Goal: Task Accomplishment & Management: Manage account settings

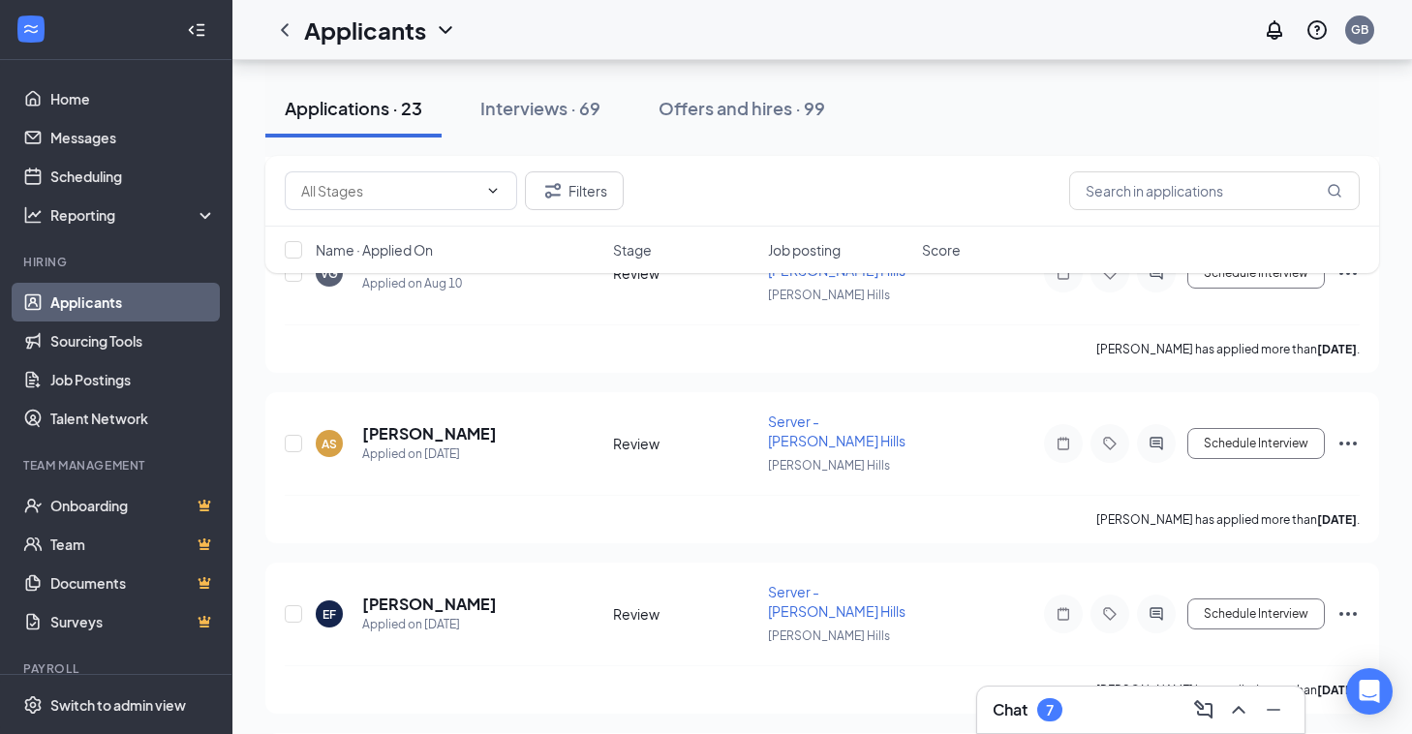
scroll to position [3519, 0]
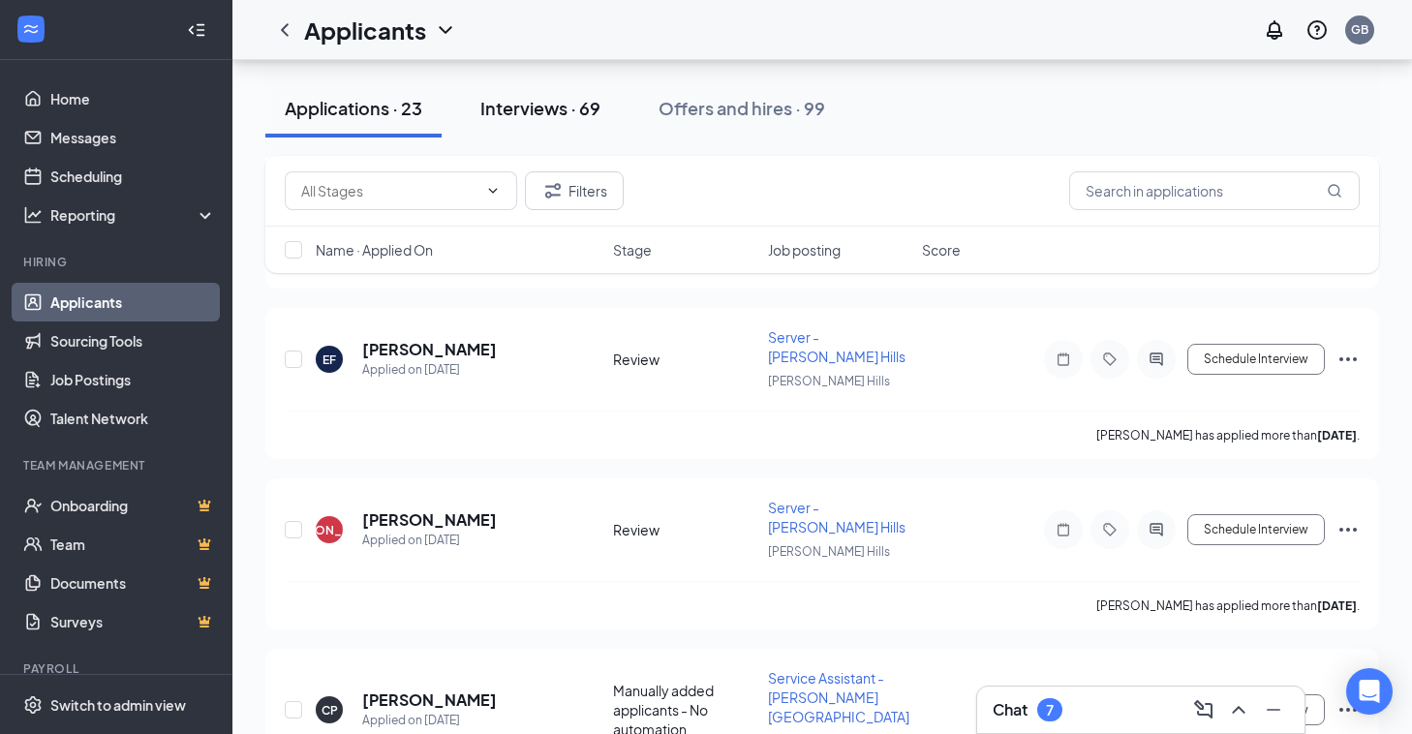
click at [570, 105] on div "Interviews · 69" at bounding box center [540, 108] width 120 height 24
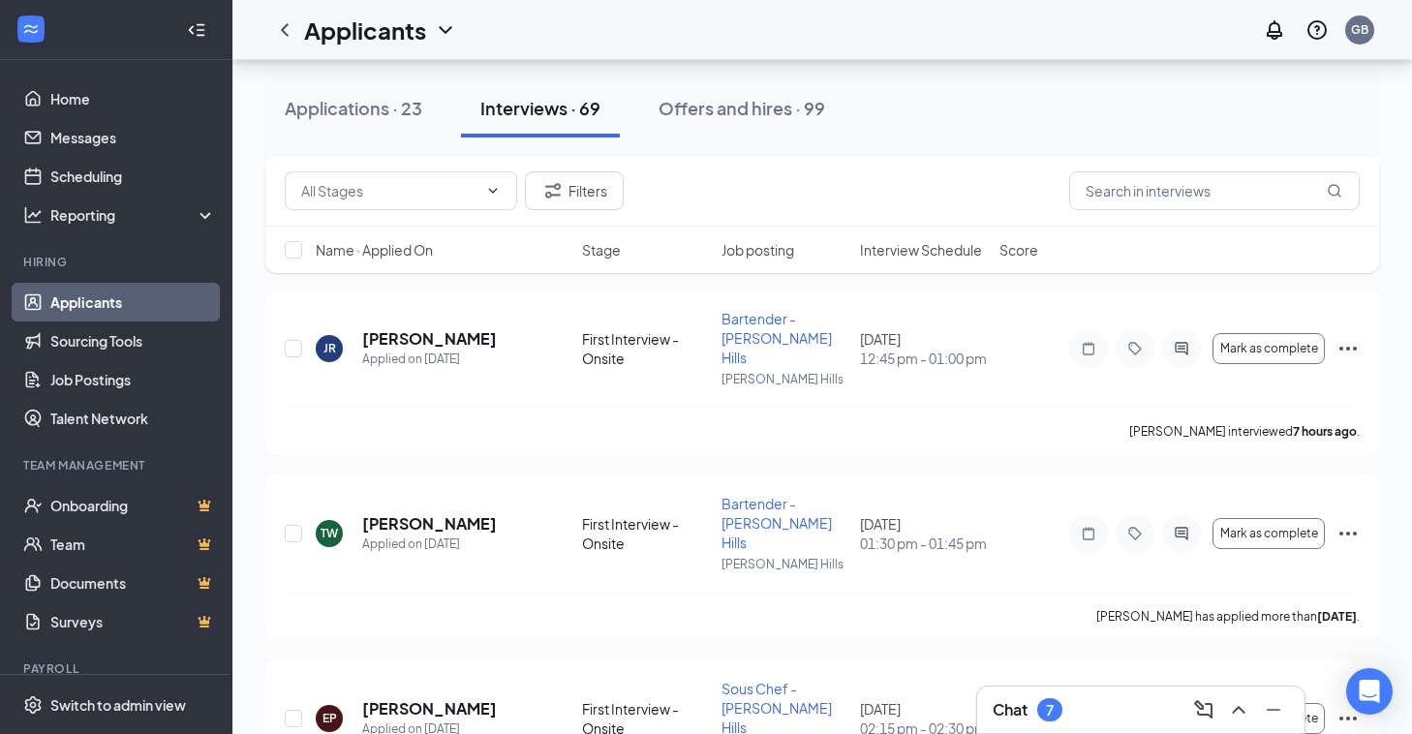
scroll to position [2451, 0]
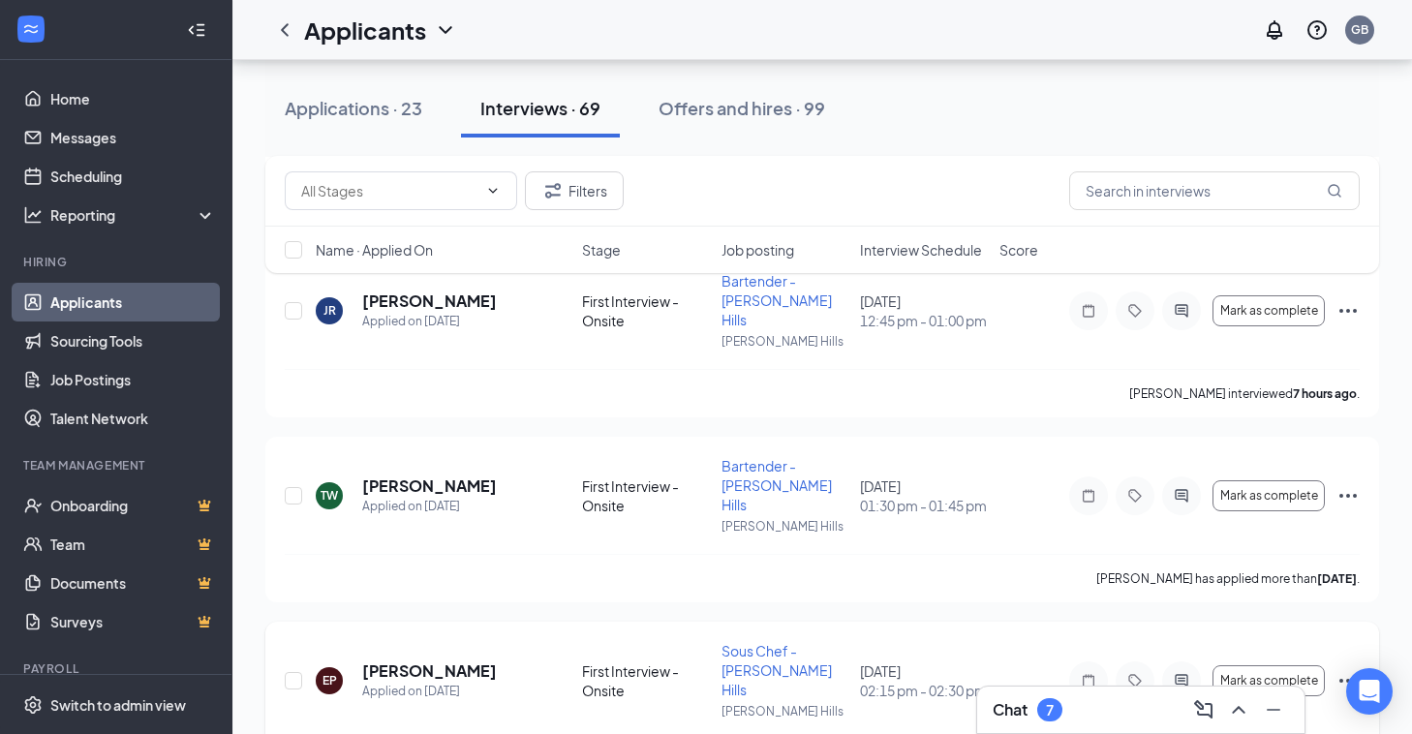
click at [1352, 669] on icon "Ellipses" at bounding box center [1347, 680] width 23 height 23
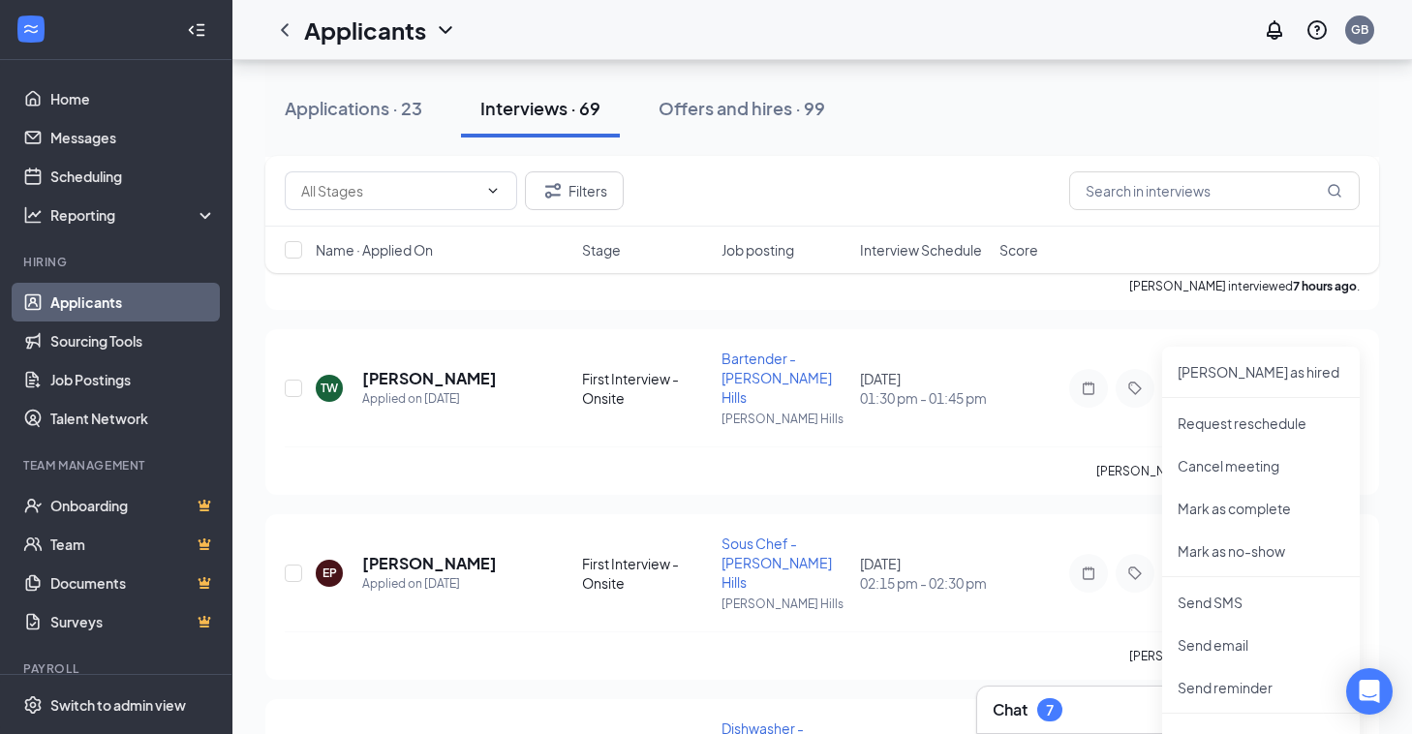
scroll to position [2459, 0]
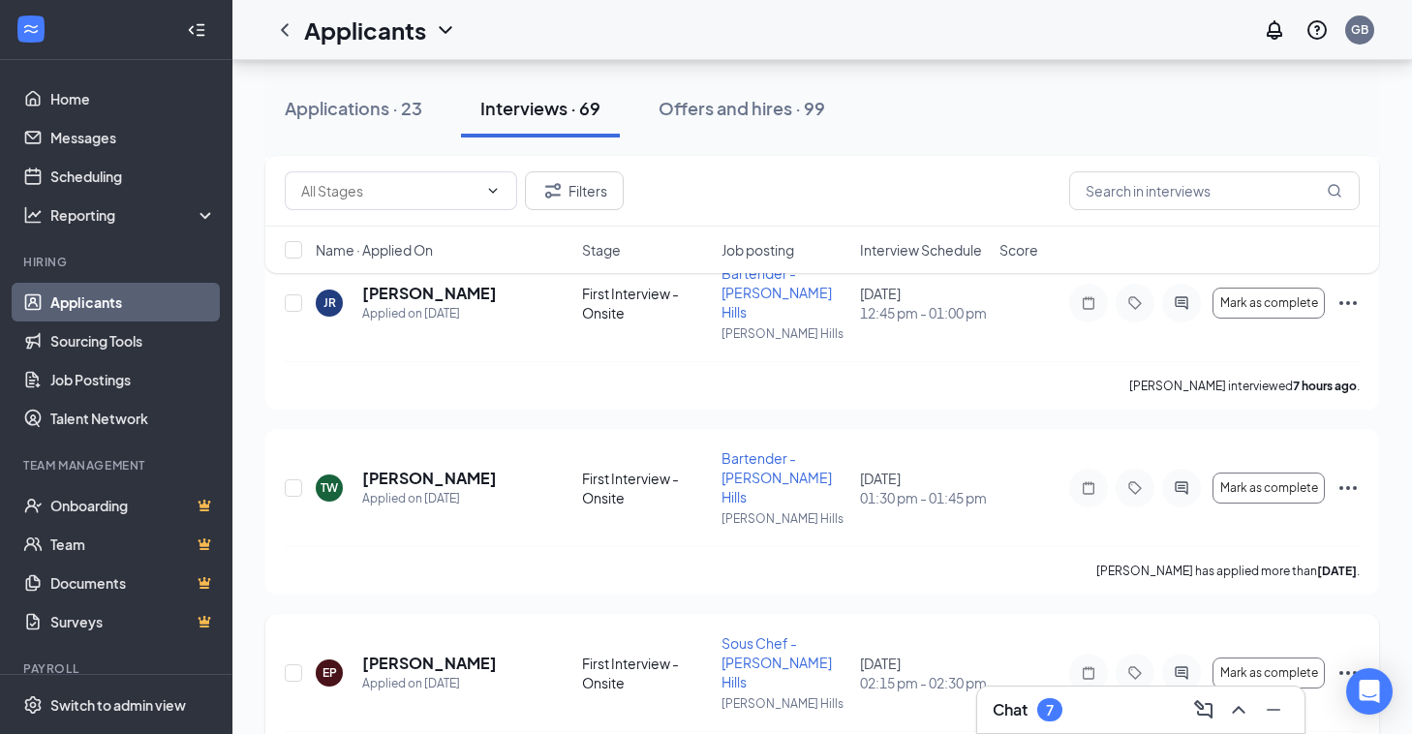
click at [1010, 633] on div "EP [PERSON_NAME] Applied on [DATE] First Interview - Onsite Sous Chef - [PERSON…" at bounding box center [822, 682] width 1075 height 98
click at [1346, 671] on icon "Ellipses" at bounding box center [1347, 673] width 17 height 4
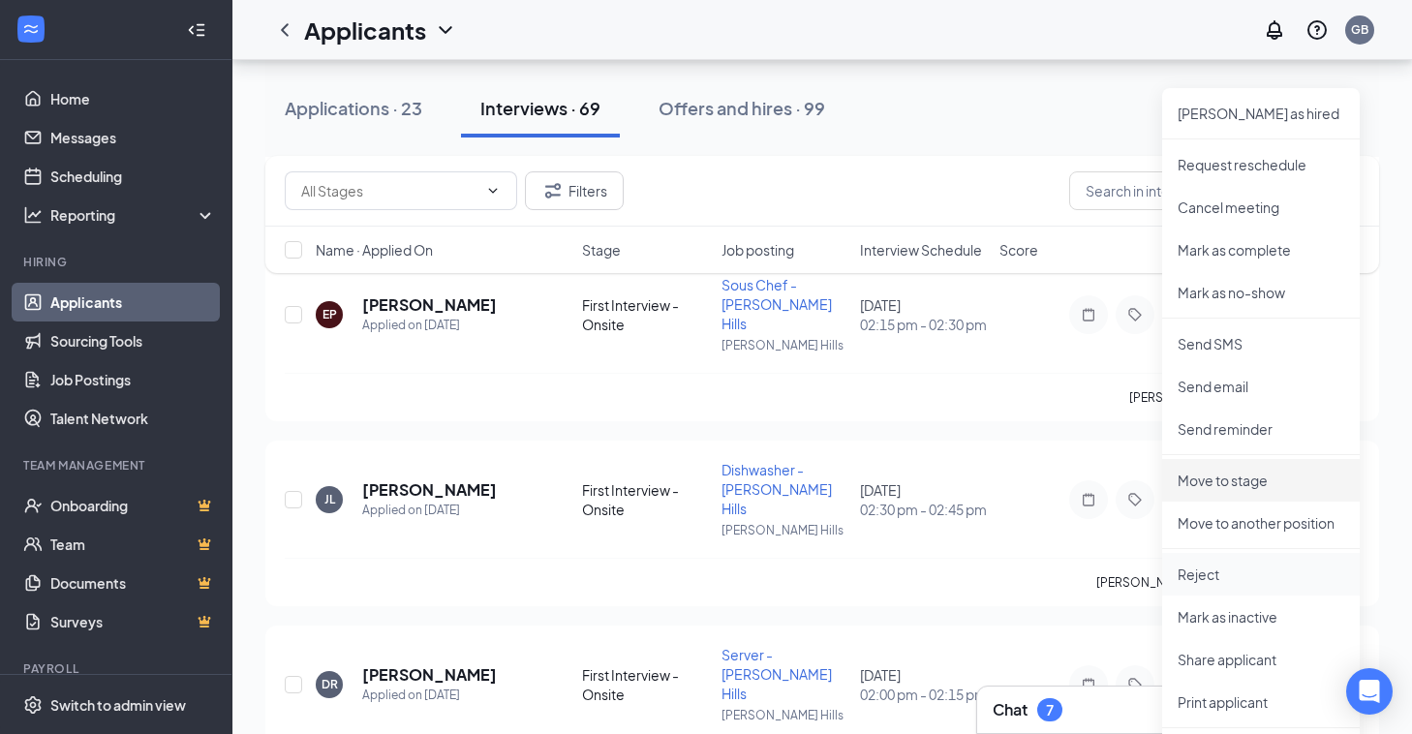
scroll to position [2900, 0]
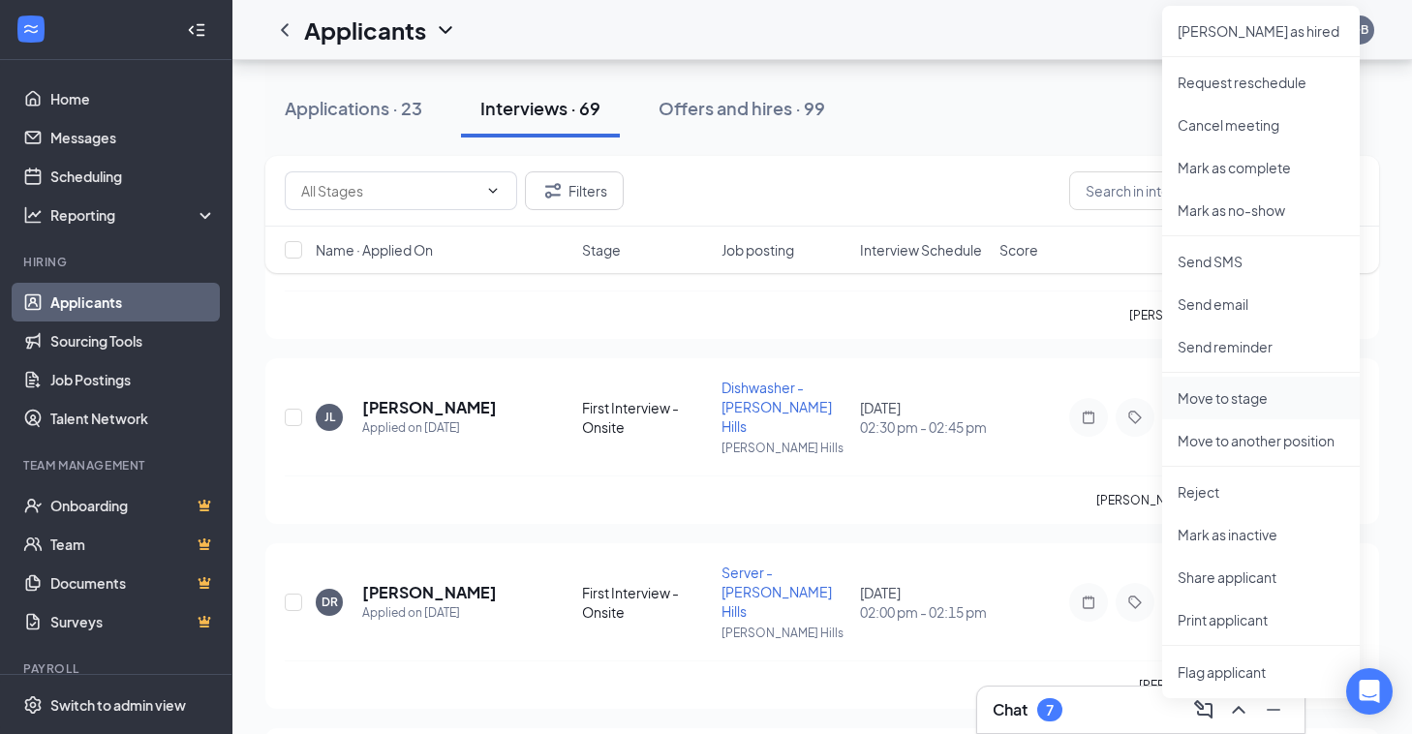
click at [1263, 391] on p "Move to stage" at bounding box center [1260, 397] width 167 height 19
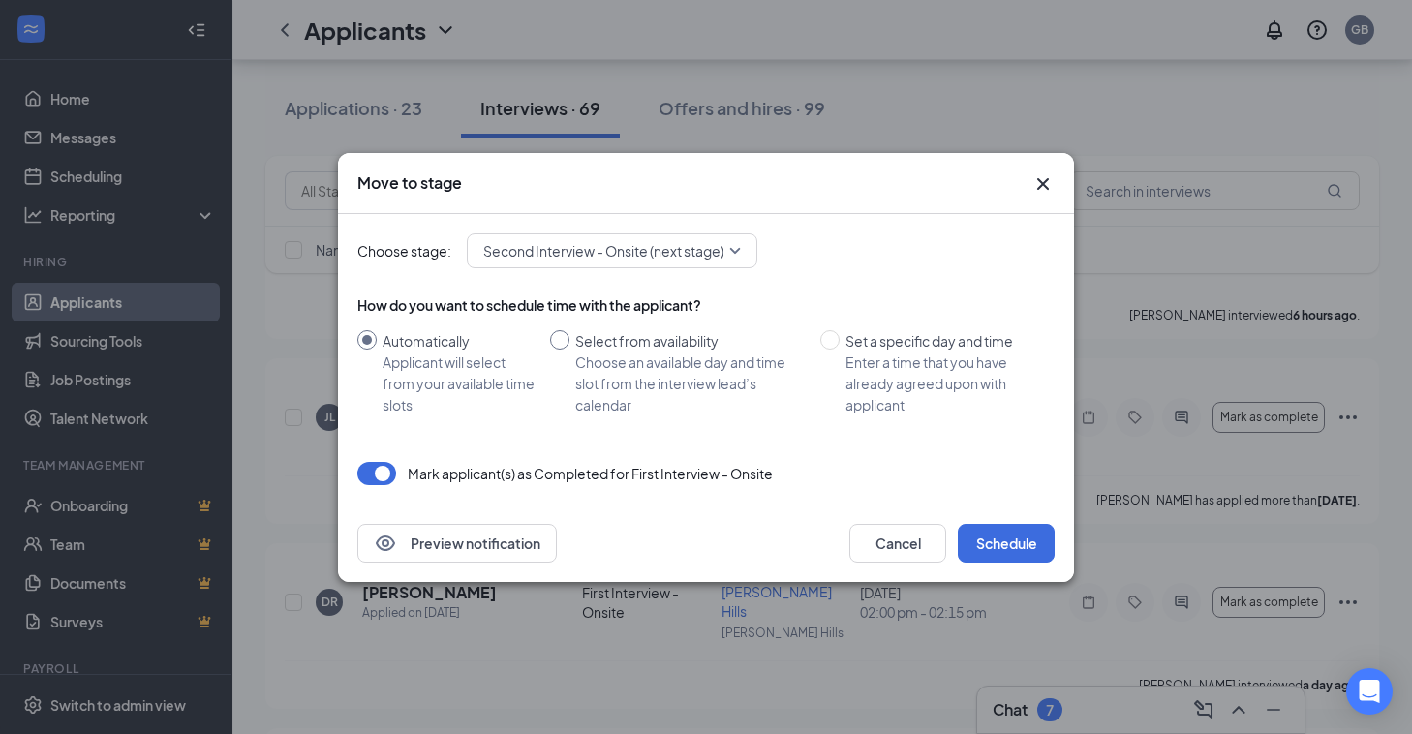
click at [656, 341] on div "Select from availability" at bounding box center [689, 340] width 229 height 21
click at [569, 341] on input "Select from availability Choose an available day and time slot from the intervi…" at bounding box center [559, 339] width 19 height 19
radio input "true"
radio input "false"
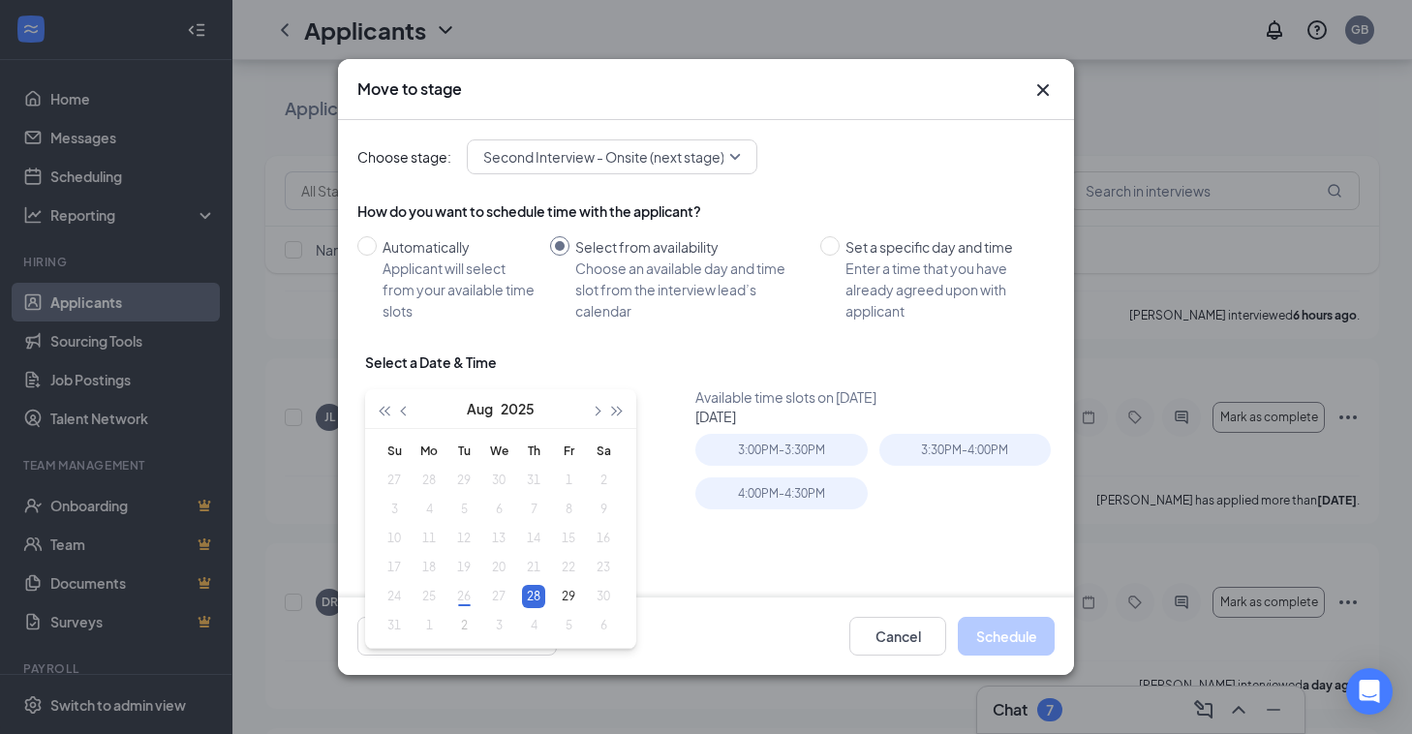
type input "[DATE]"
click at [490, 592] on table "Su Mo Tu We Th Fr Sa 27 28 29 30 31 1 2 3 4 5 6 7 8 9 10 11 12 13 14 15 16 17 1…" at bounding box center [499, 538] width 244 height 203
click at [507, 594] on table "Su Mo Tu We Th Fr Sa 27 28 29 30 31 1 2 3 4 5 6 7 8 9 10 11 12 13 14 15 16 17 1…" at bounding box center [499, 538] width 244 height 203
click at [942, 241] on div "Set a specific day and time" at bounding box center [942, 246] width 194 height 21
click at [839, 241] on input "Set a specific day and time Enter a time that you have already agreed upon with…" at bounding box center [829, 245] width 19 height 19
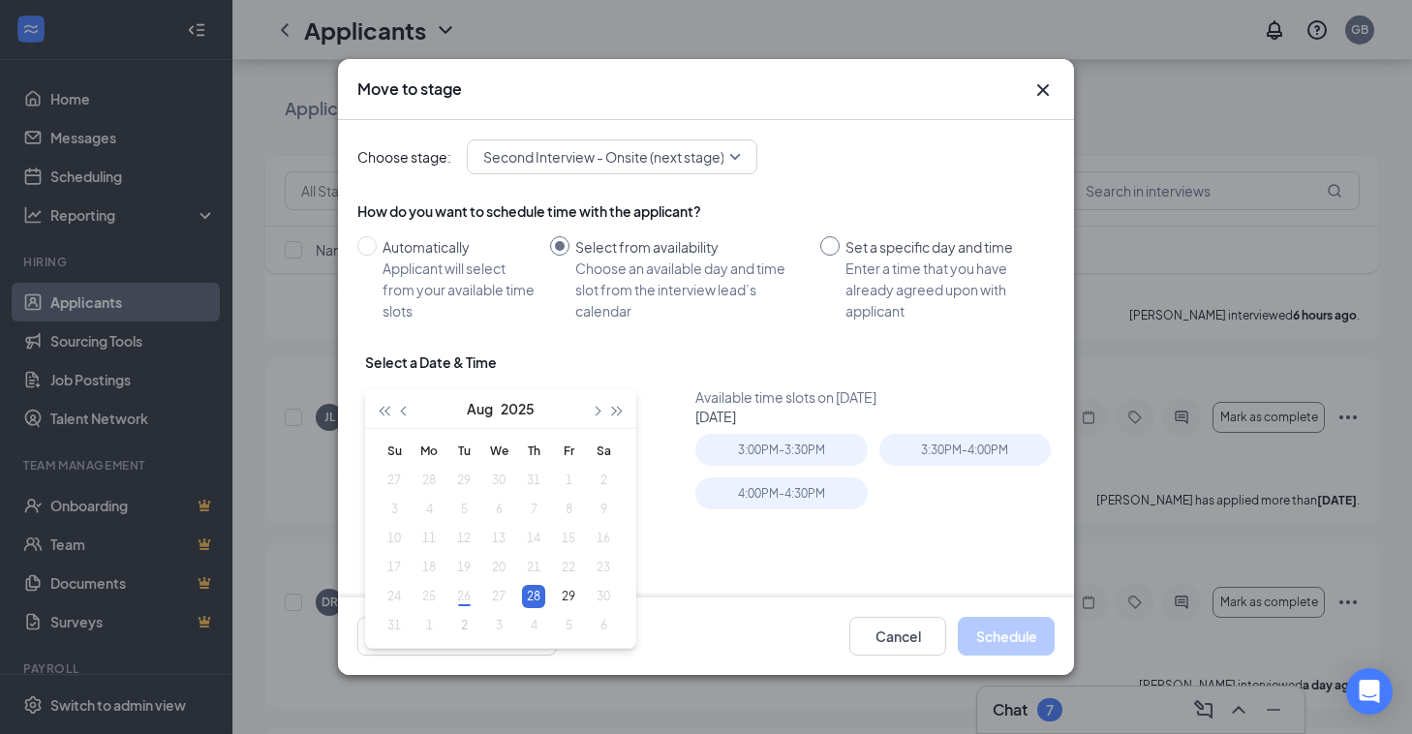
radio input "true"
radio input "false"
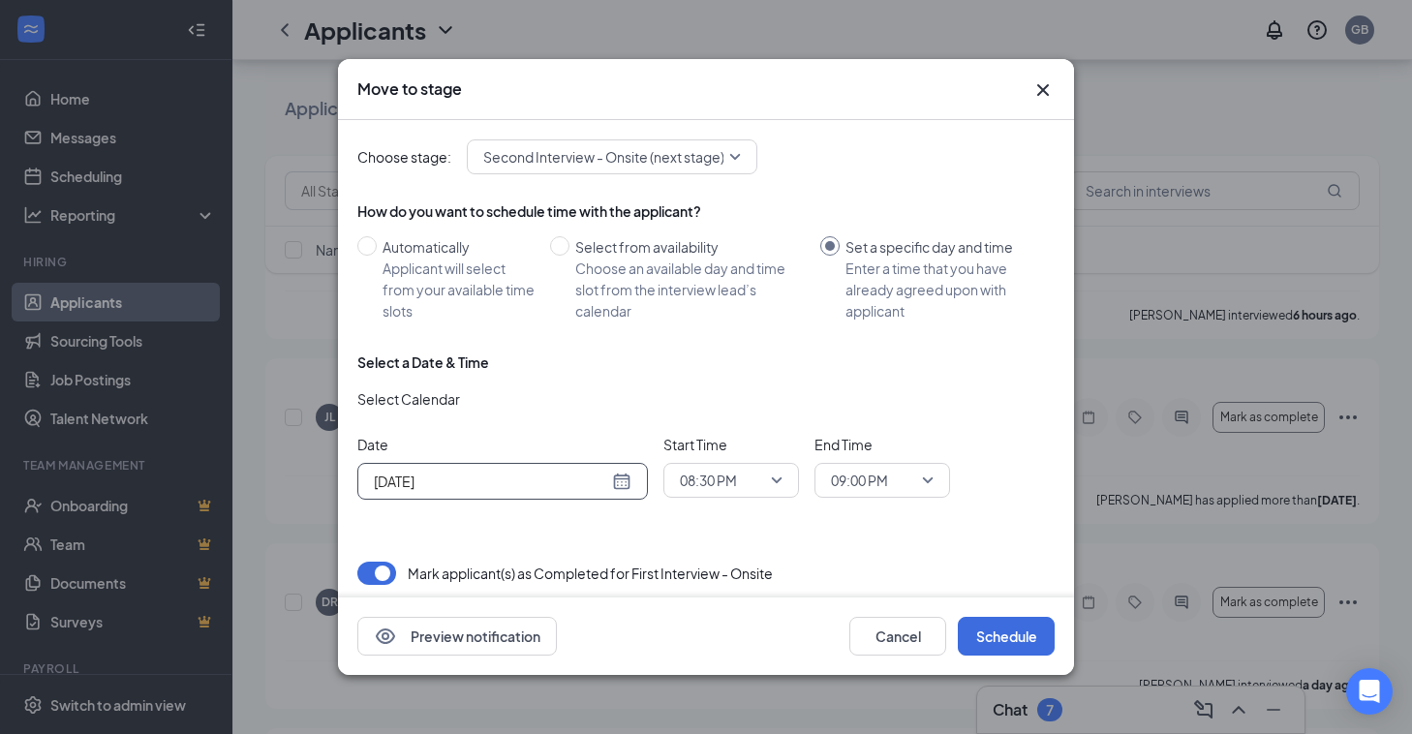
click at [624, 485] on div "[DATE]" at bounding box center [503, 481] width 258 height 21
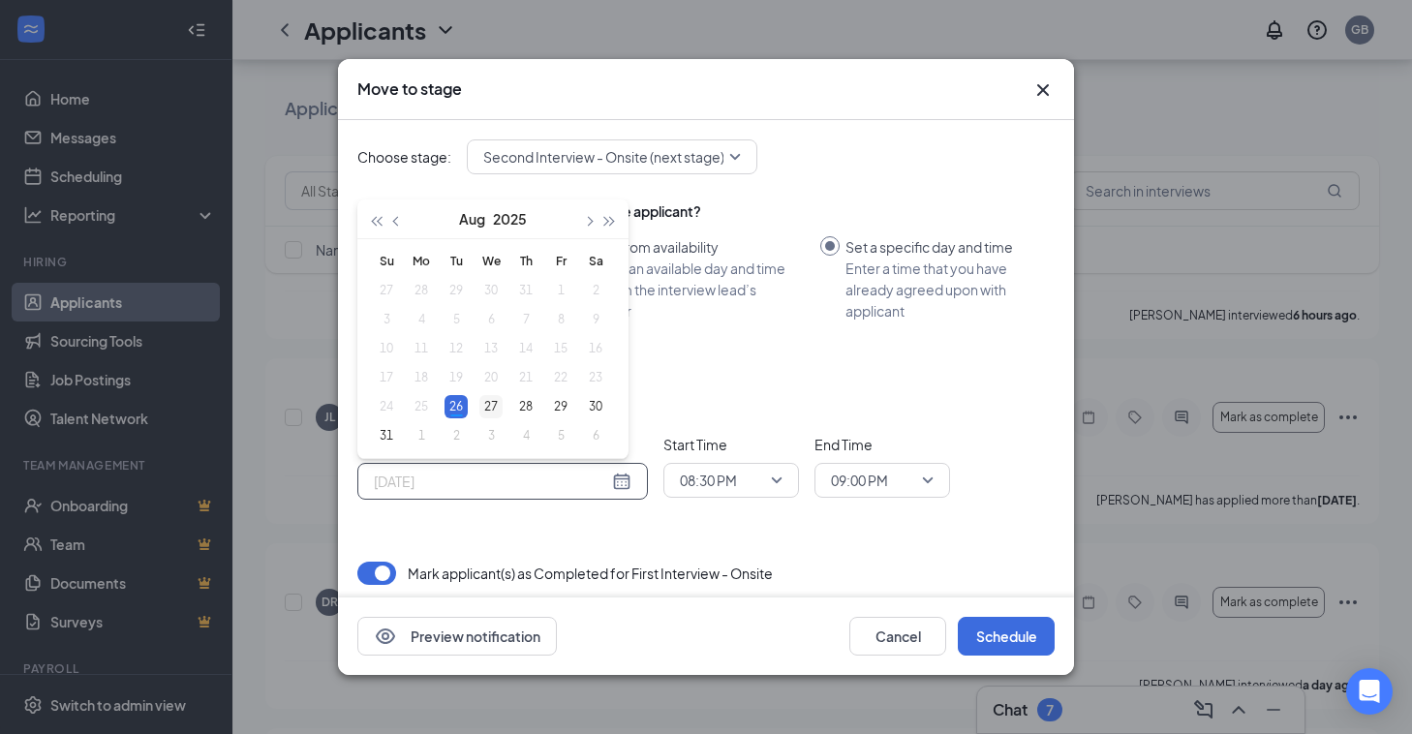
type input "[DATE]"
click at [496, 400] on div "27" at bounding box center [490, 406] width 23 height 23
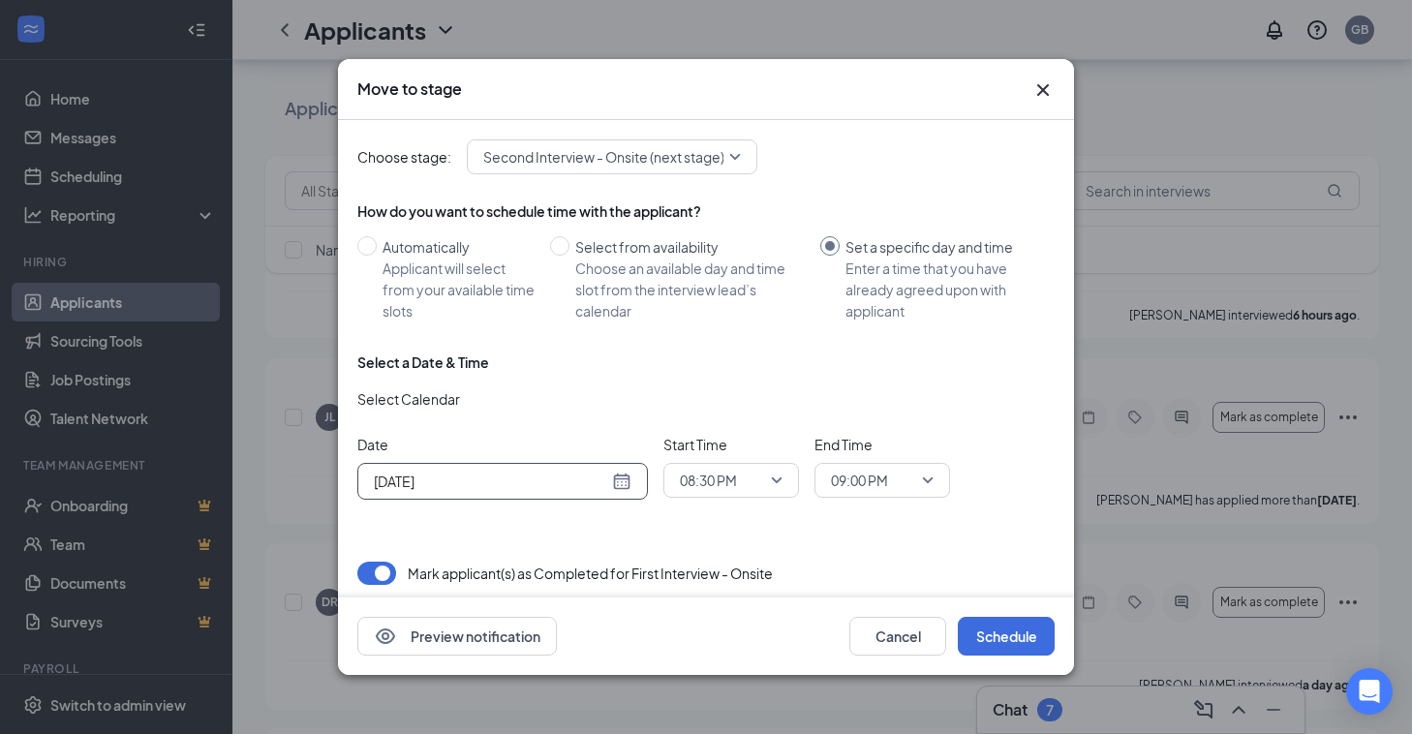
click at [774, 476] on span "08:30 PM" at bounding box center [731, 480] width 103 height 29
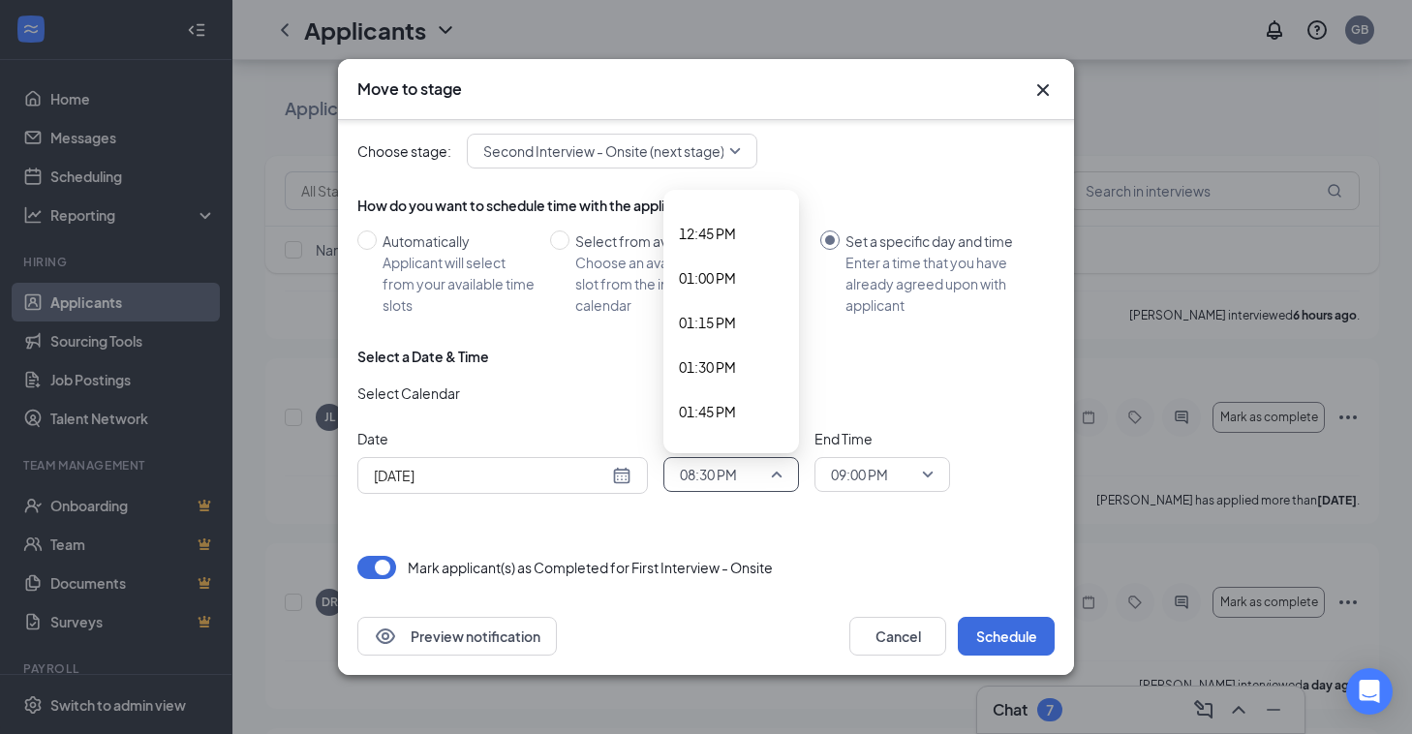
scroll to position [2293, 0]
click at [735, 419] on span "02:00 PM" at bounding box center [707, 420] width 57 height 21
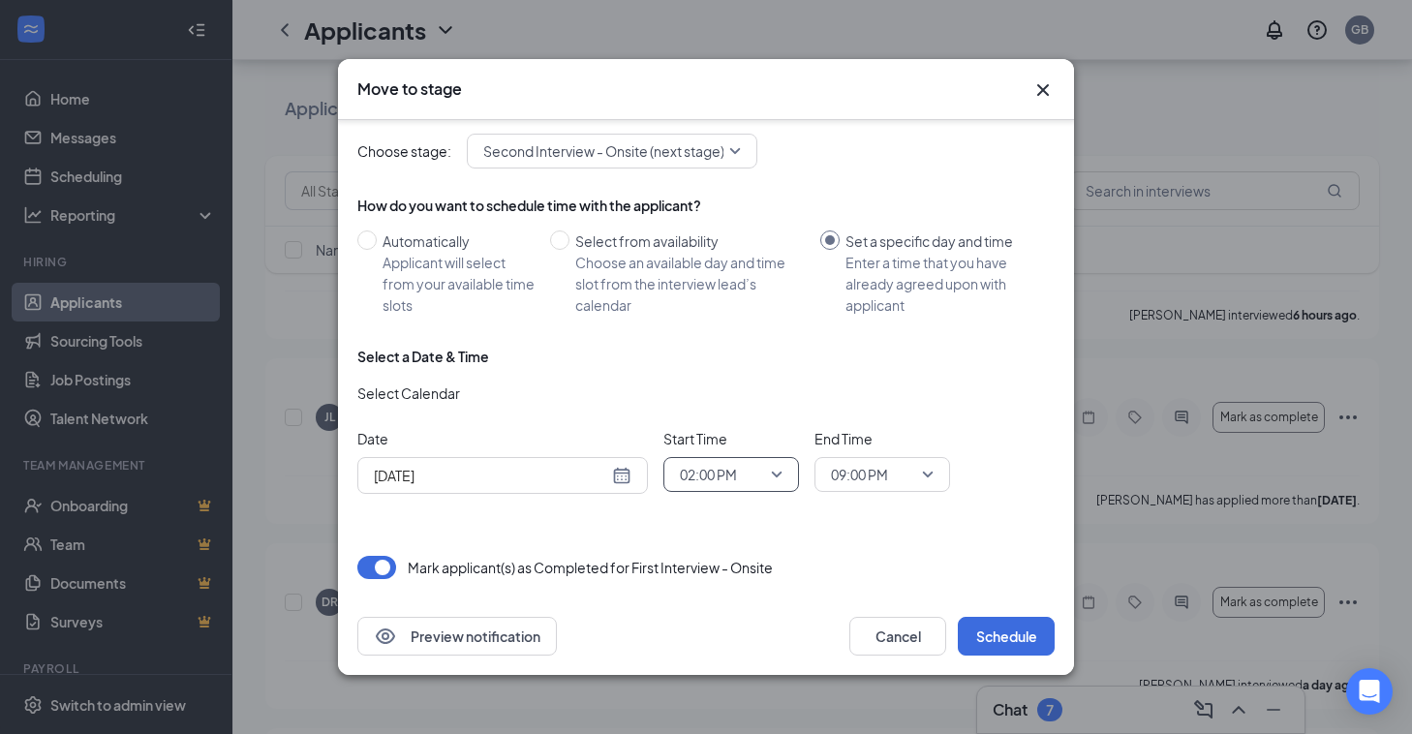
click at [908, 471] on span "09:00 PM" at bounding box center [873, 474] width 85 height 29
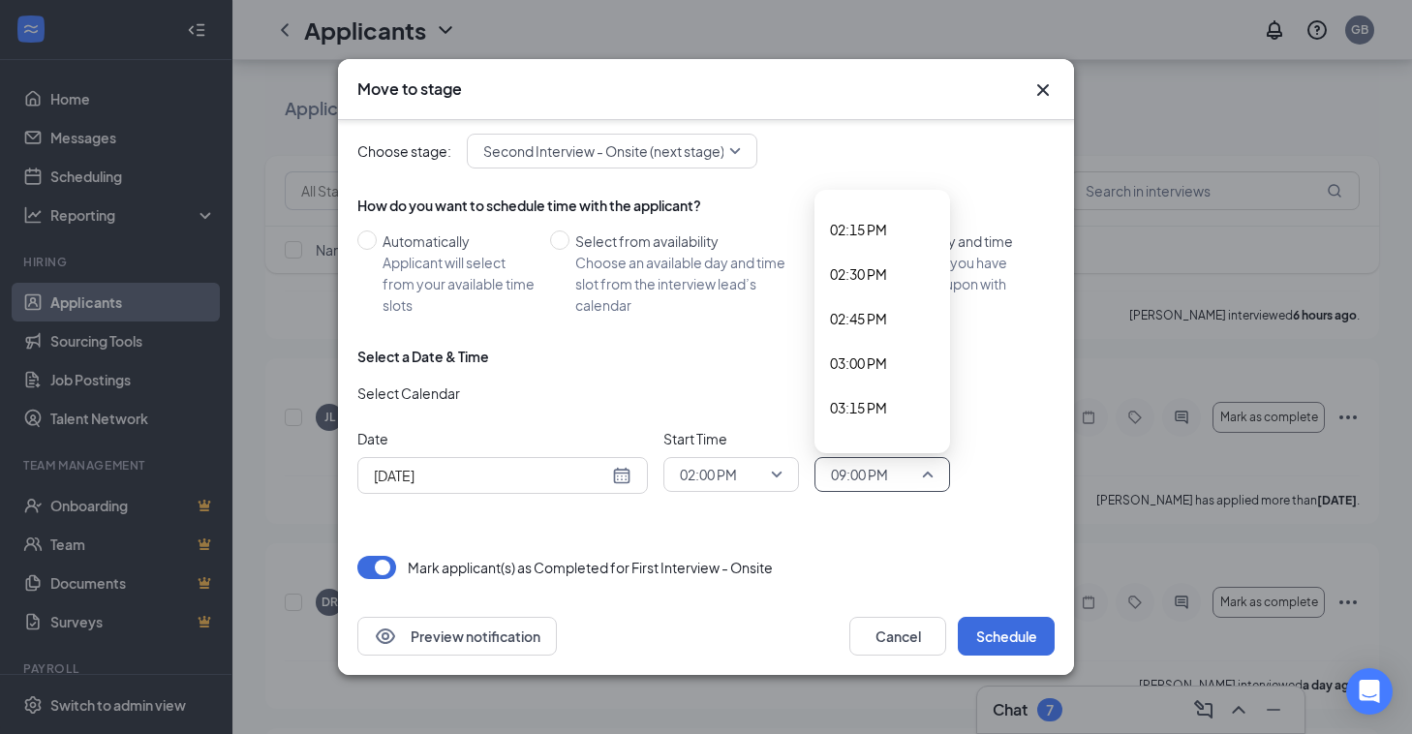
scroll to position [2532, 0]
click at [883, 286] on div "02:30 PM" at bounding box center [882, 271] width 136 height 45
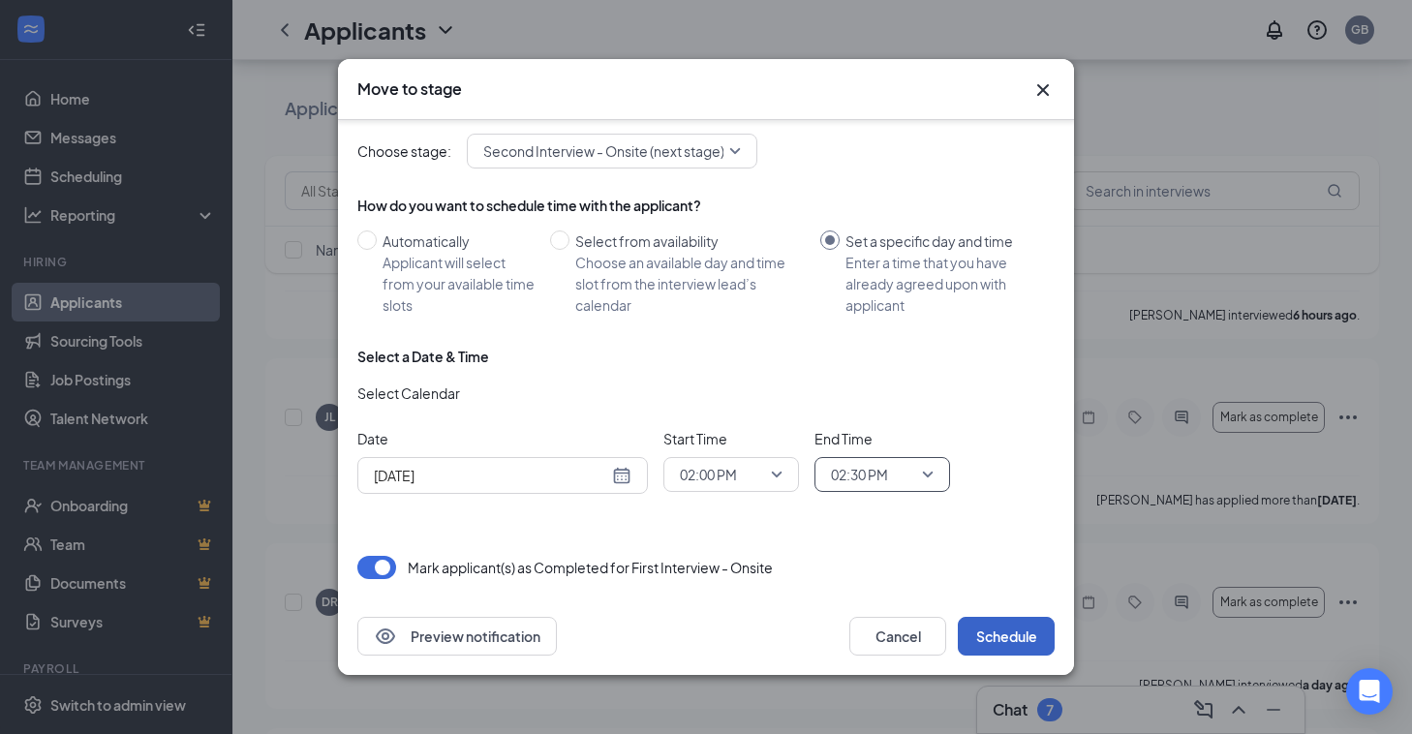
click at [1006, 624] on button "Schedule" at bounding box center [1005, 636] width 97 height 39
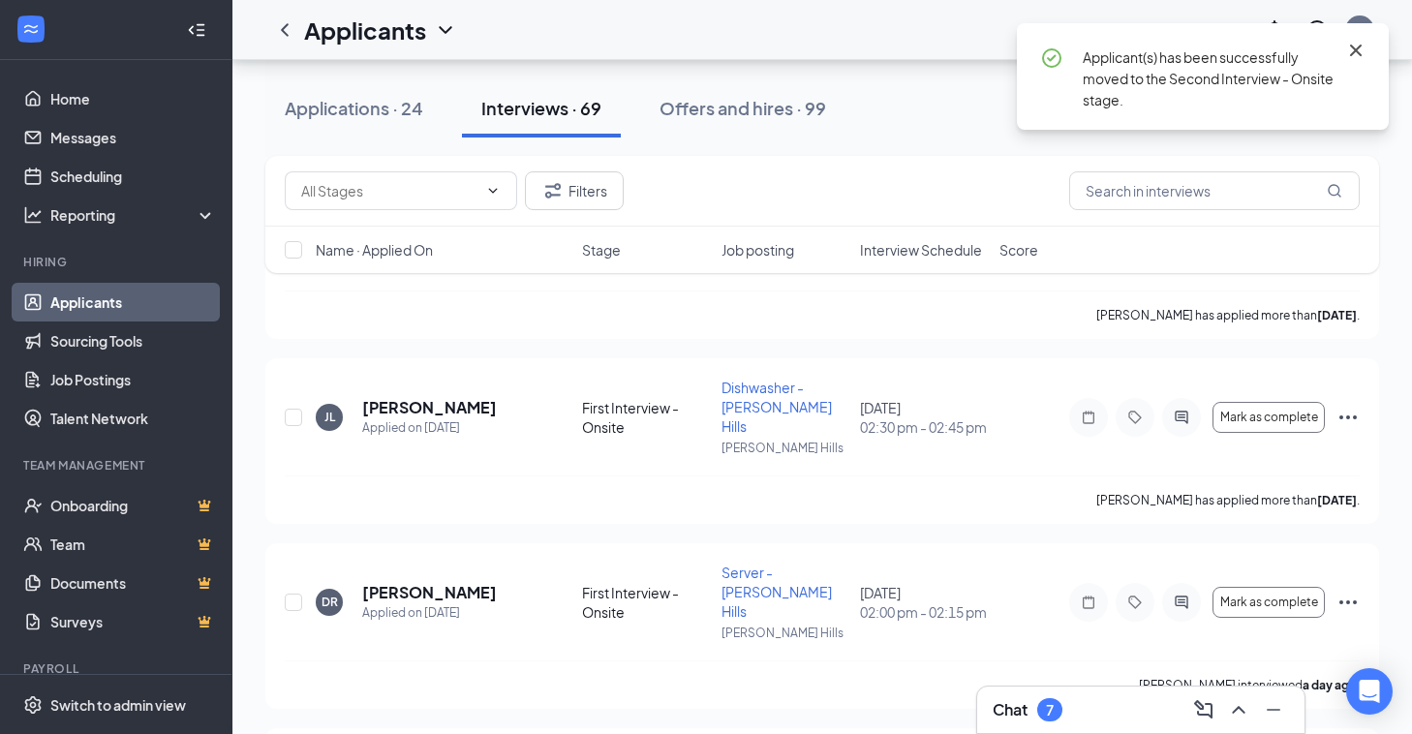
click at [1350, 46] on icon "Cross" at bounding box center [1356, 51] width 12 height 12
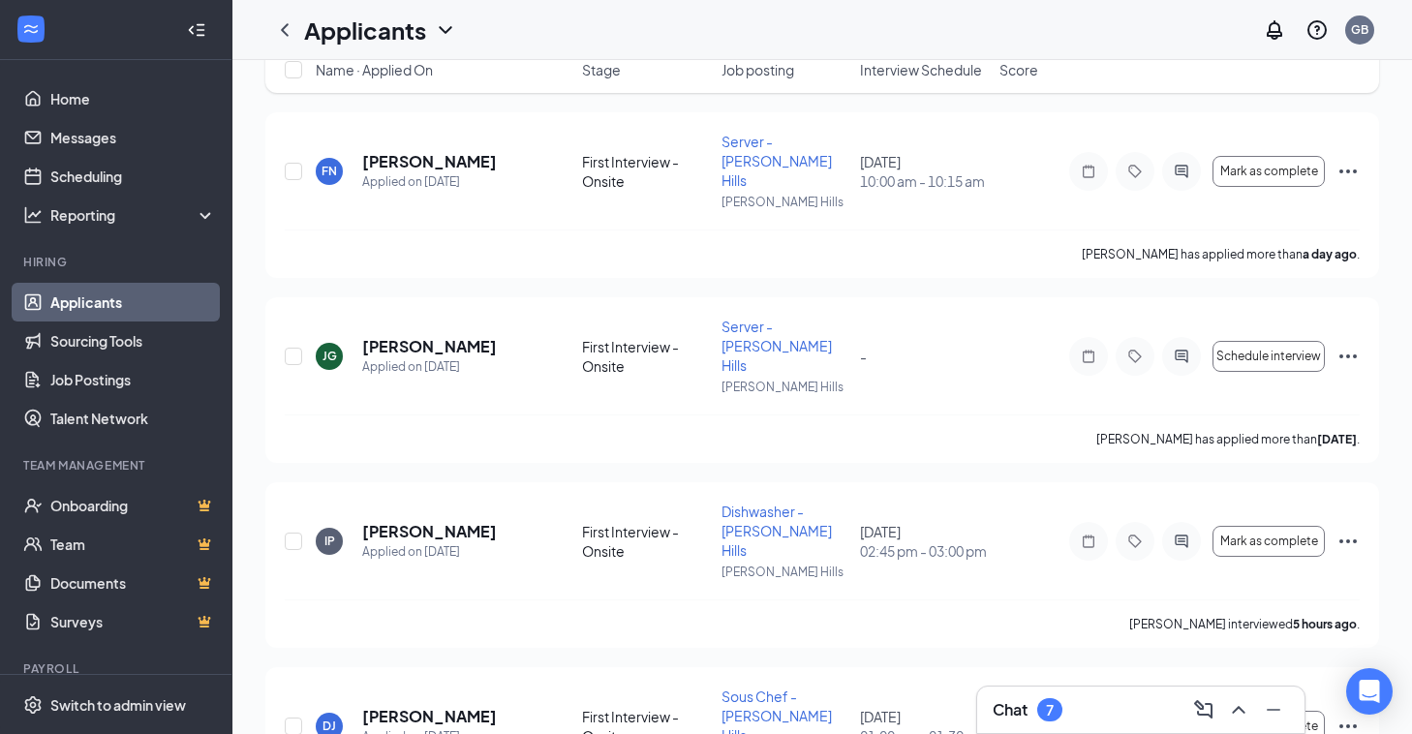
scroll to position [0, 0]
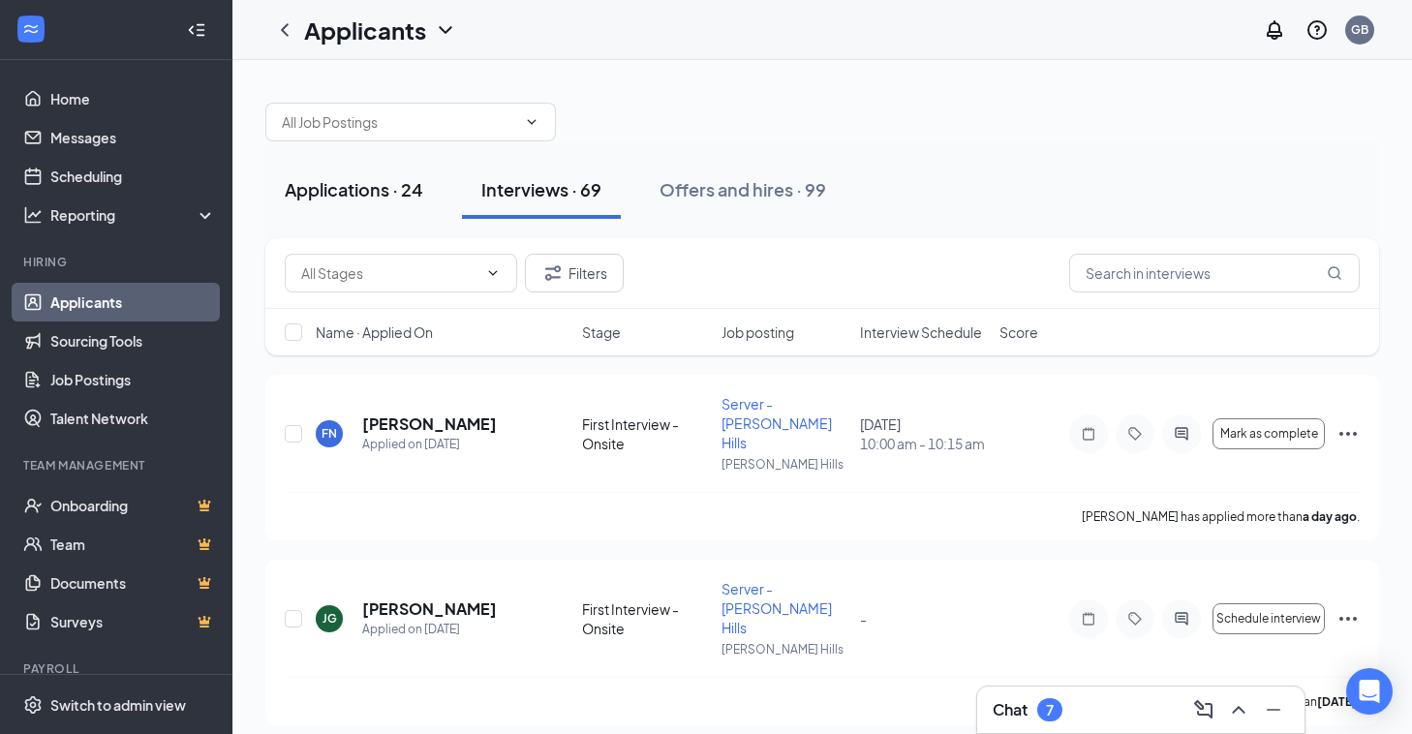
click at [392, 196] on div "Applications · 24" at bounding box center [354, 189] width 138 height 24
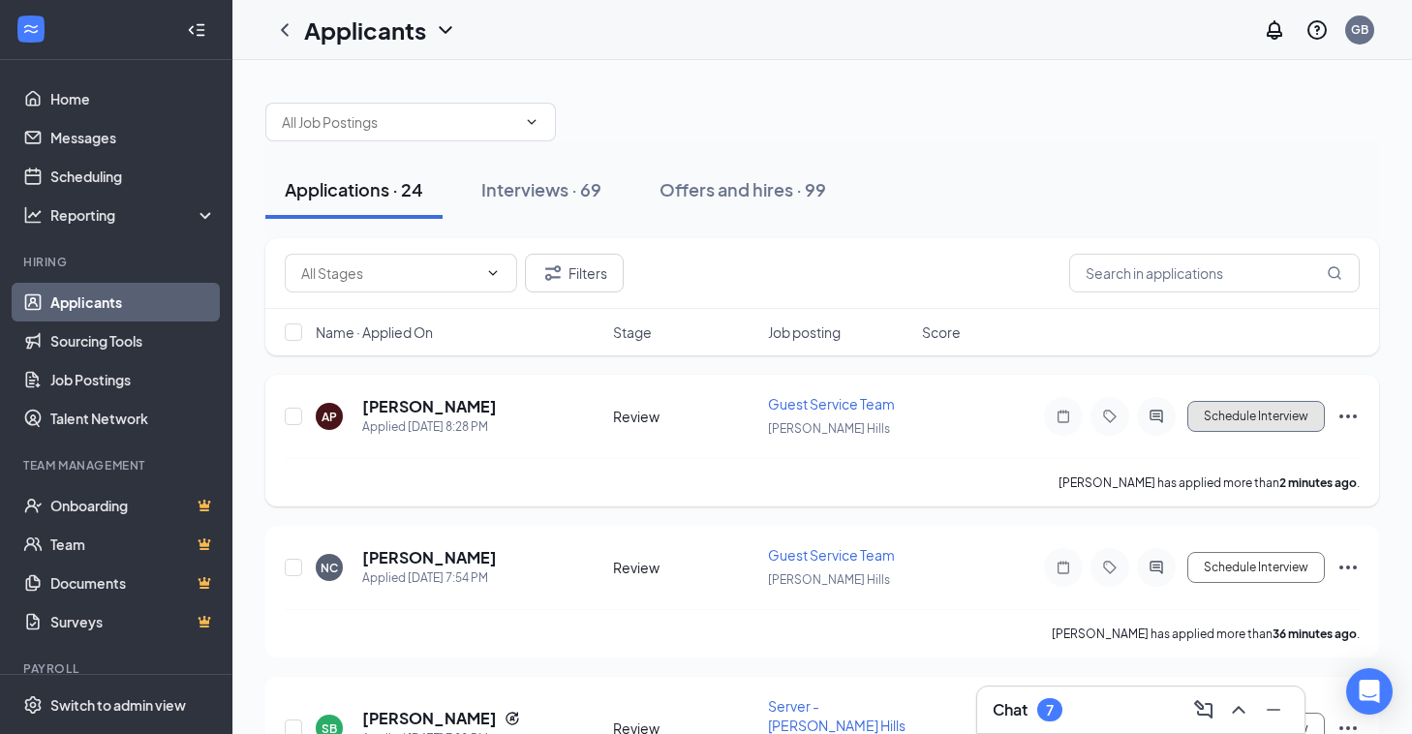
click at [1264, 423] on button "Schedule Interview" at bounding box center [1255, 416] width 137 height 31
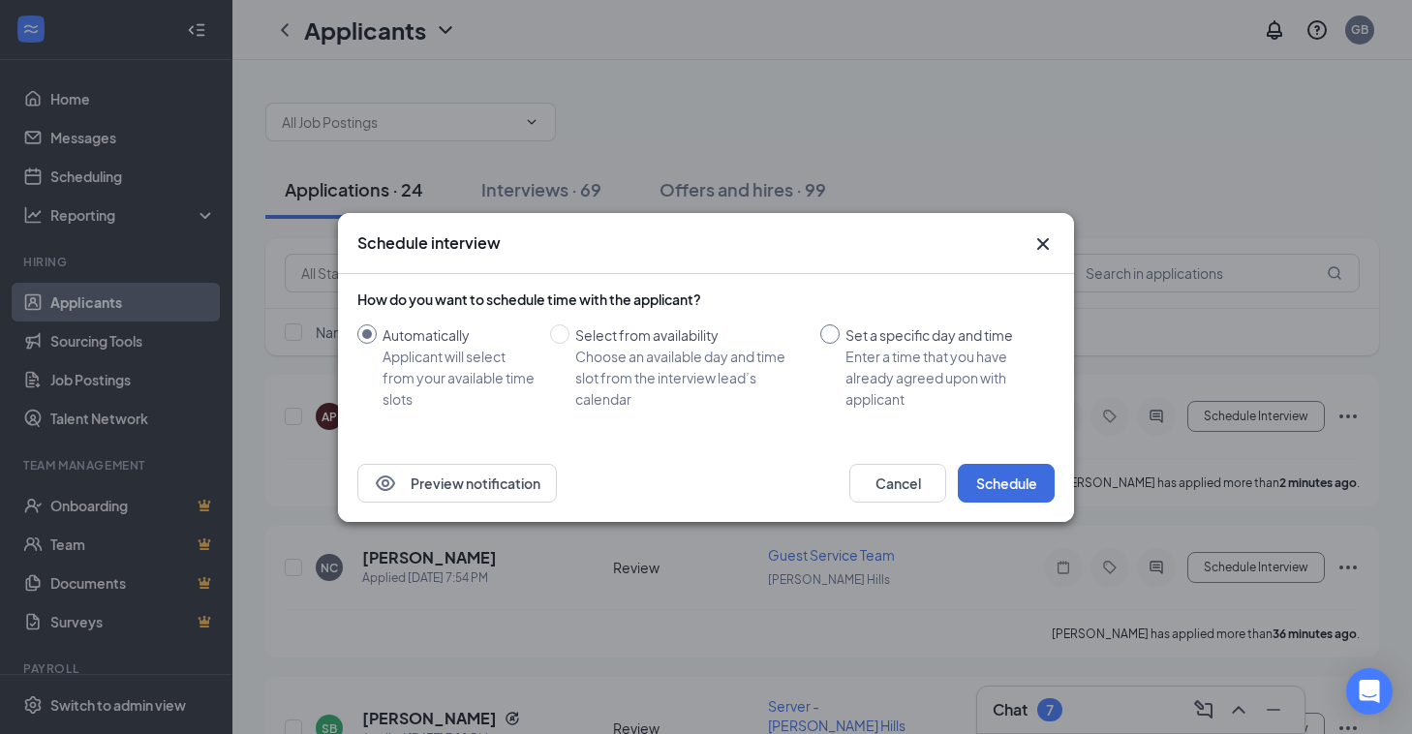
click at [942, 324] on div "Set a specific day and time" at bounding box center [942, 334] width 194 height 21
click at [839, 324] on input "Set a specific day and time Enter a time that you have already agreed upon with…" at bounding box center [829, 333] width 19 height 19
radio input "true"
radio input "false"
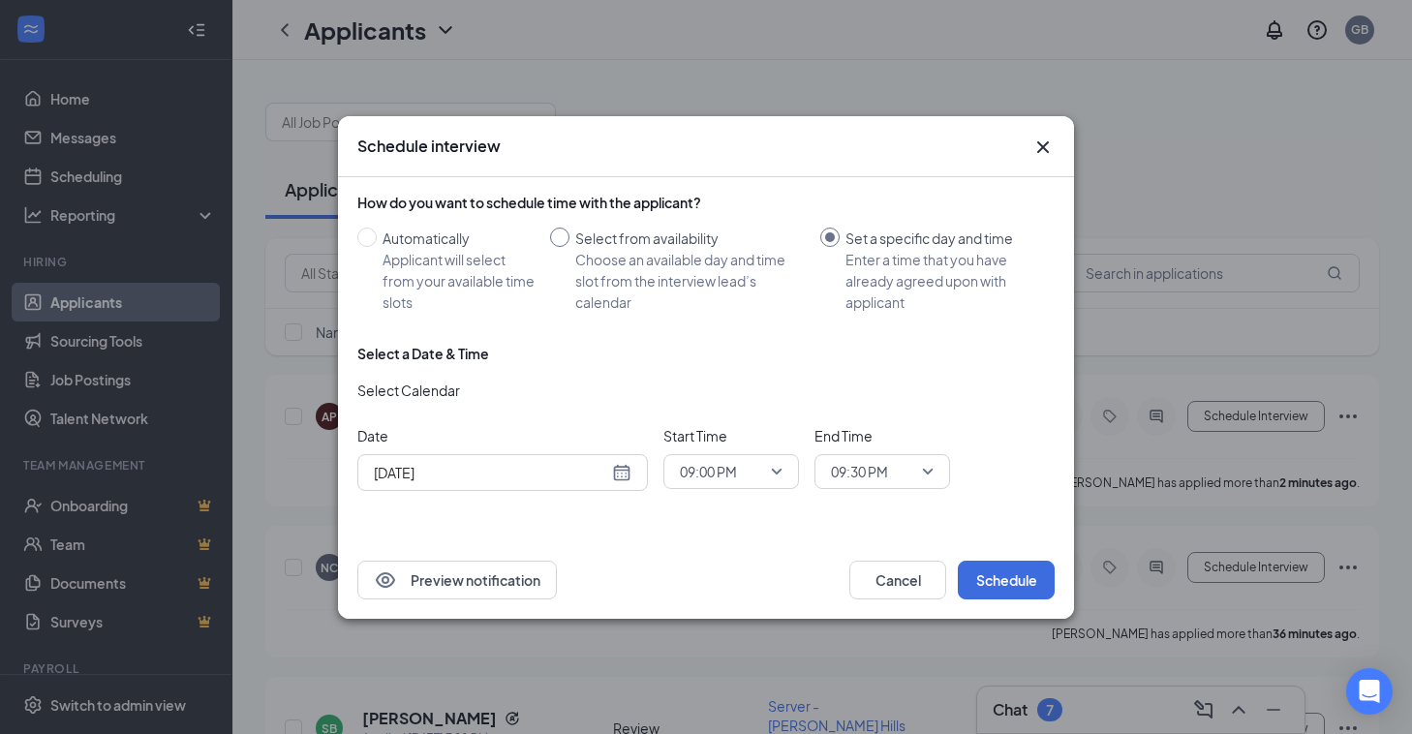
click at [618, 230] on div "Select from availability" at bounding box center [689, 238] width 229 height 21
click at [569, 230] on input "Select from availability Choose an available day and time slot from the intervi…" at bounding box center [559, 237] width 19 height 19
radio input "true"
radio input "false"
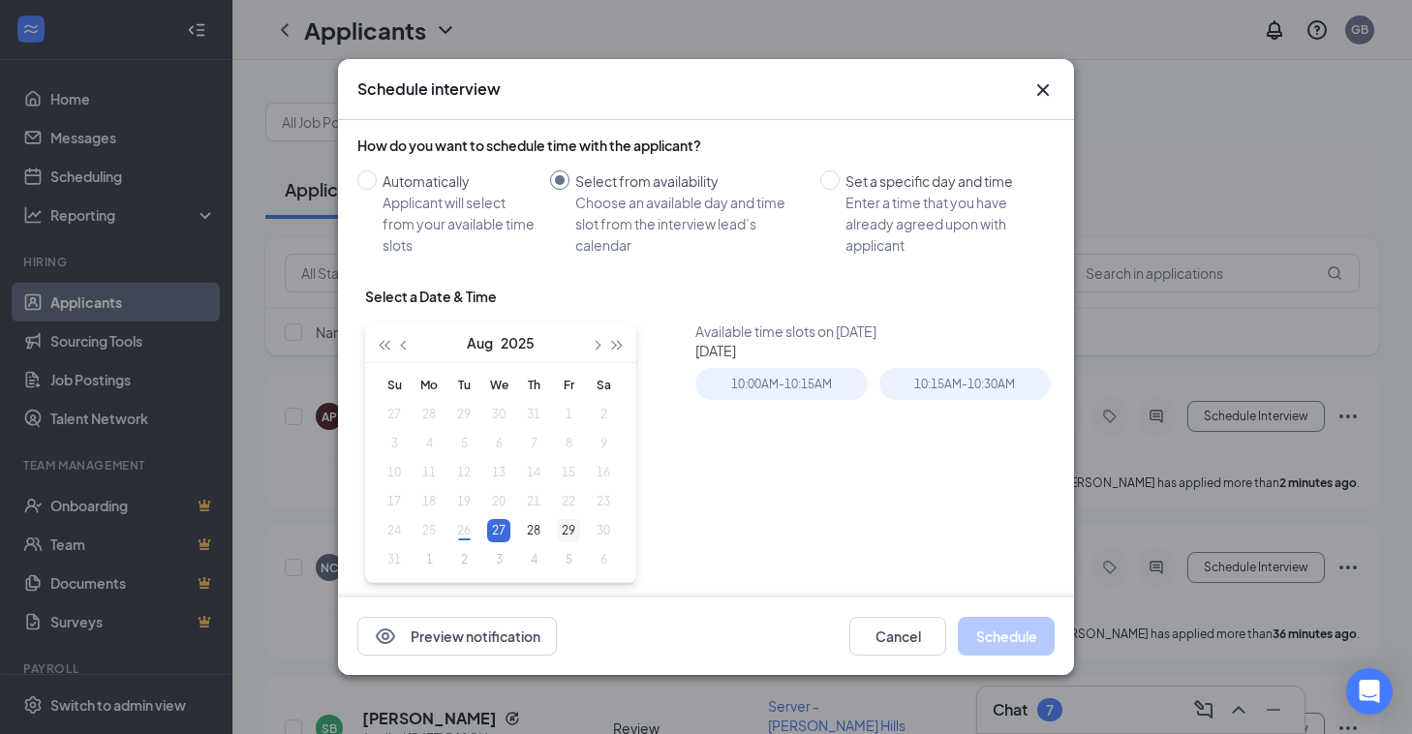
type input "[DATE]"
click at [556, 526] on td "29" at bounding box center [568, 530] width 35 height 29
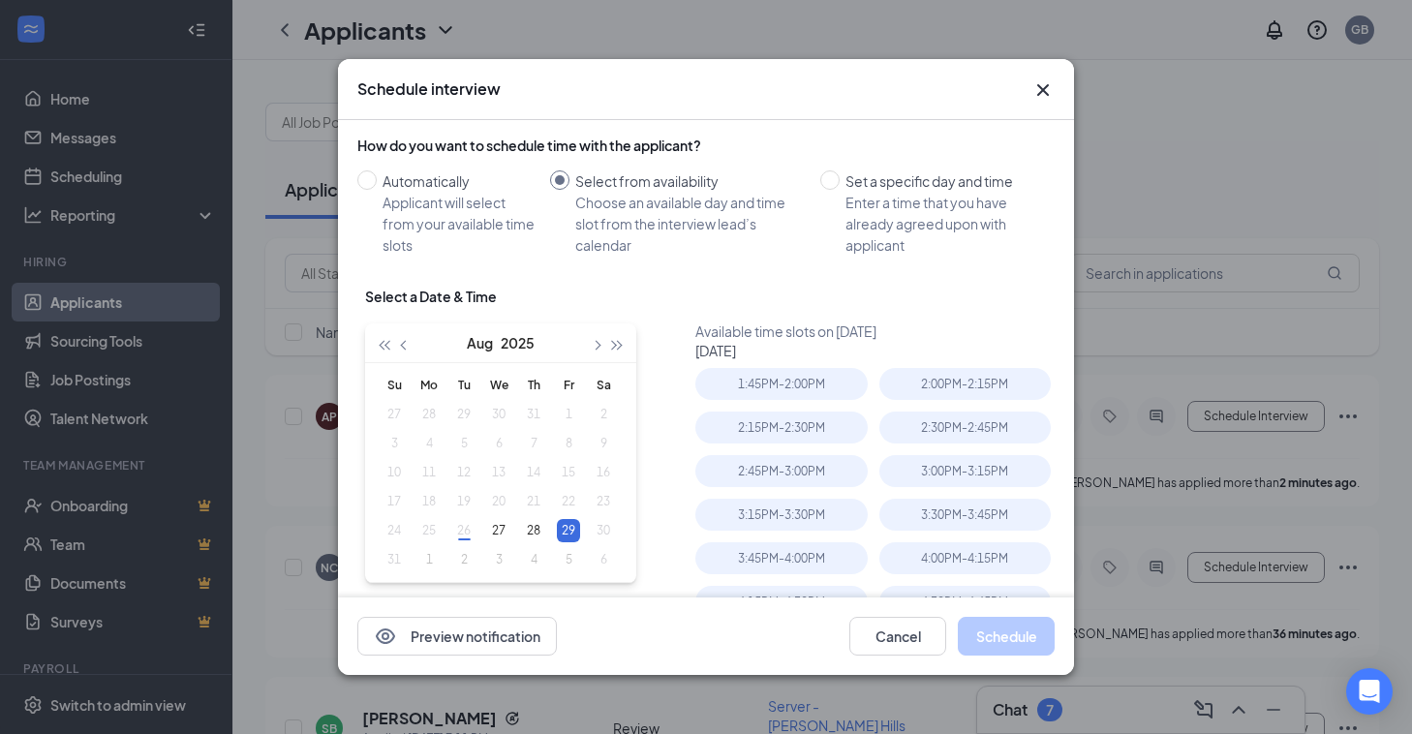
scroll to position [65, 0]
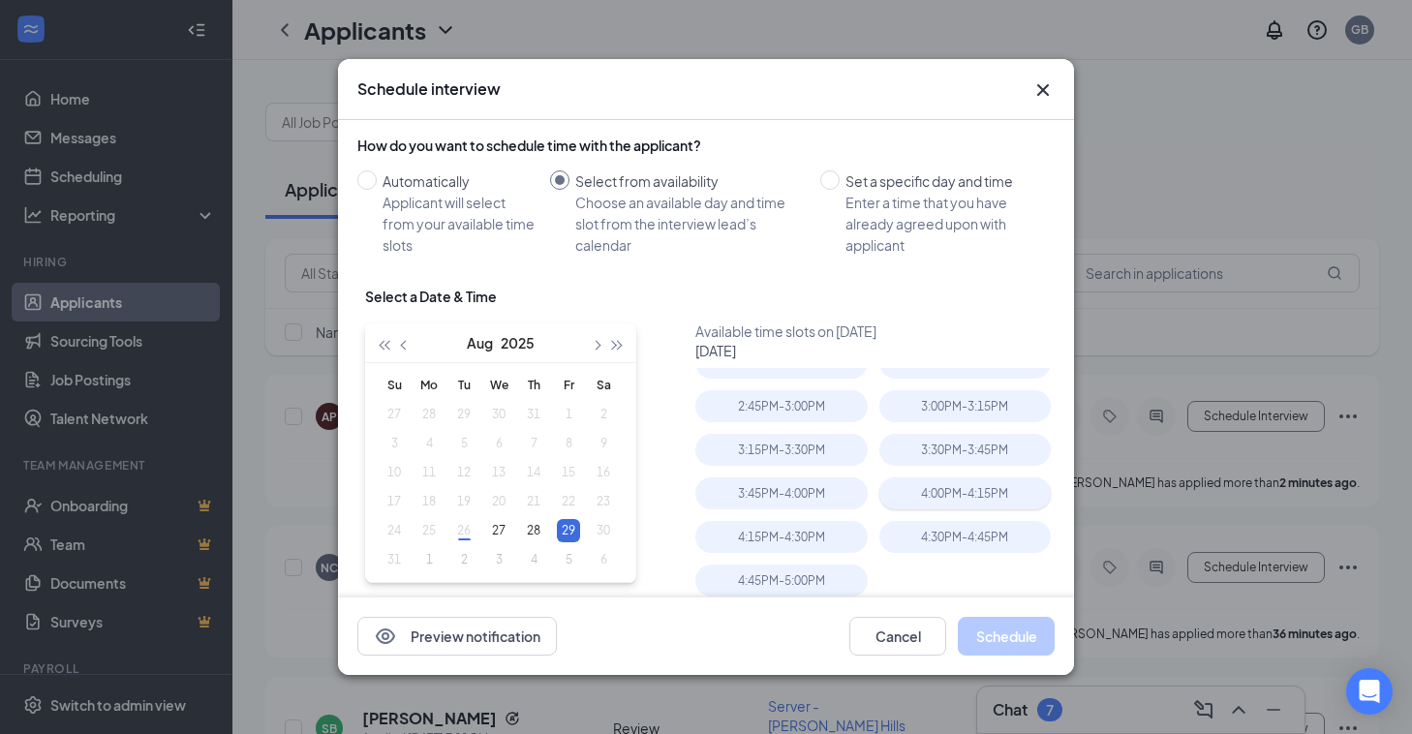
click at [967, 487] on div "4:00PM - 4:15PM" at bounding box center [964, 493] width 171 height 32
click at [994, 641] on button "Schedule" at bounding box center [1005, 636] width 97 height 39
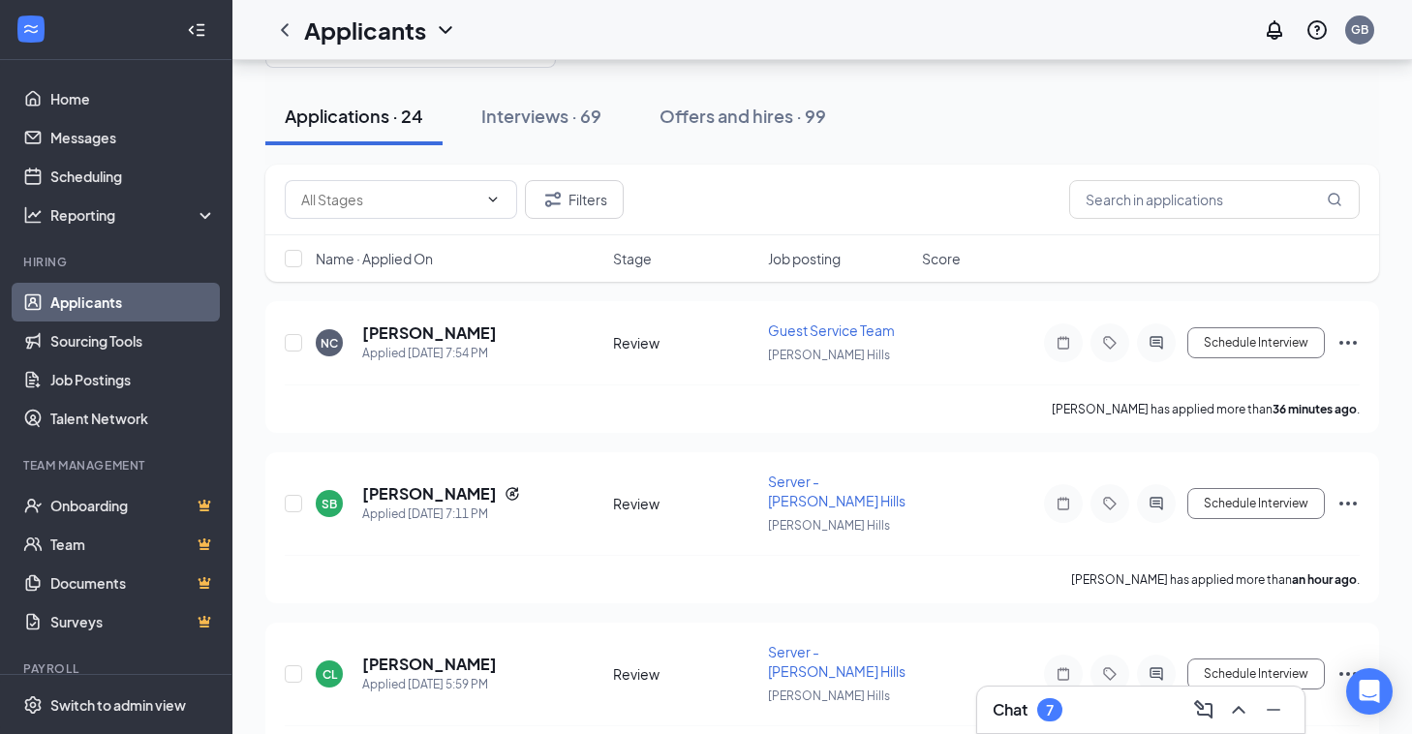
scroll to position [86, 0]
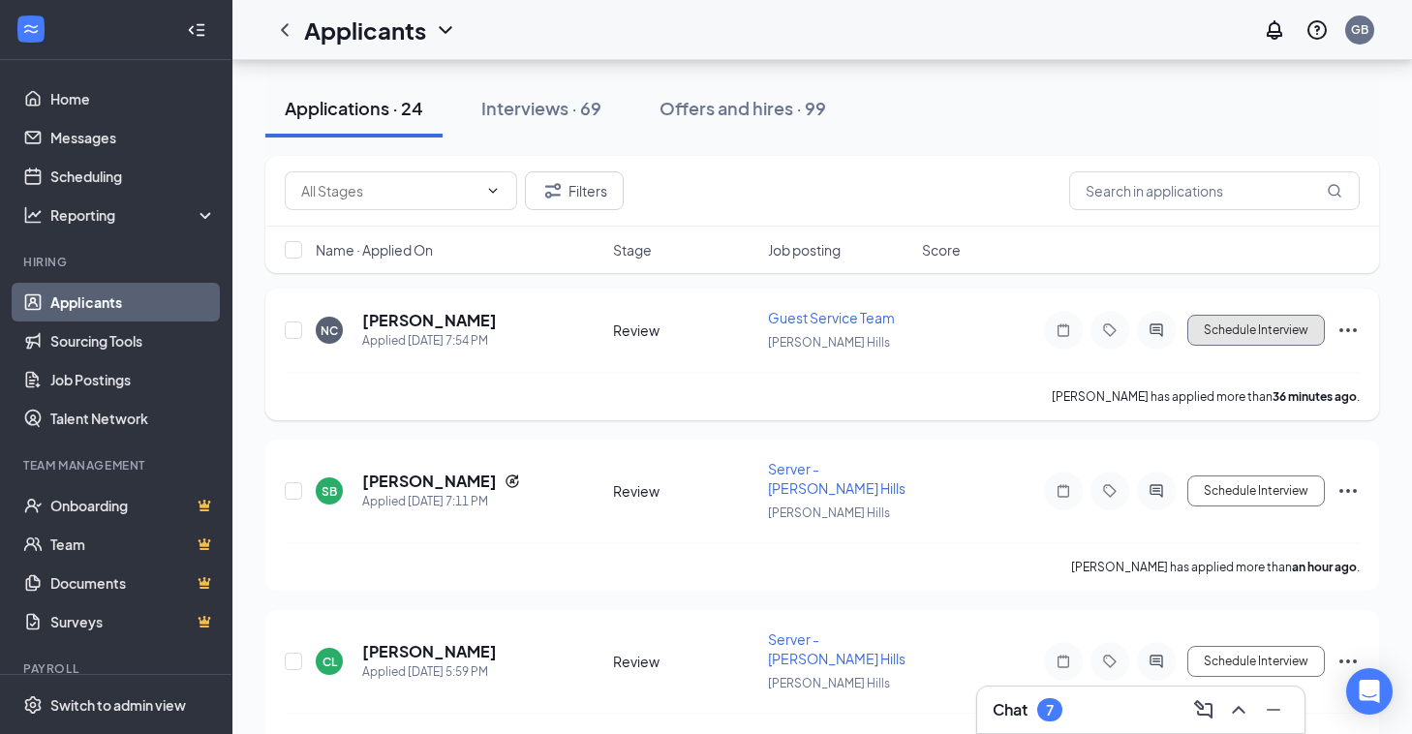
click at [1237, 329] on button "Schedule Interview" at bounding box center [1255, 330] width 137 height 31
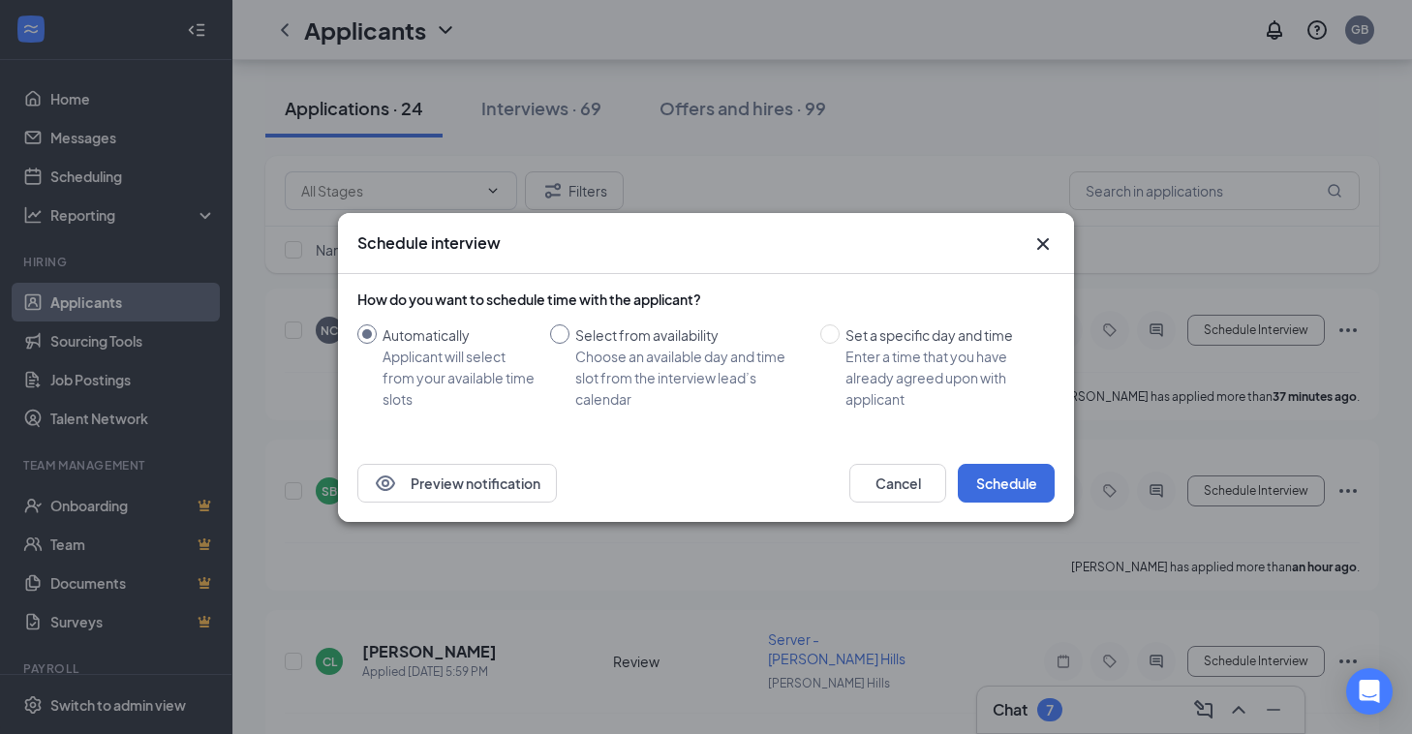
click at [669, 340] on div "Select from availability" at bounding box center [689, 334] width 229 height 21
click at [569, 340] on input "Select from availability Choose an available day and time slot from the intervi…" at bounding box center [559, 333] width 19 height 19
radio input "true"
radio input "false"
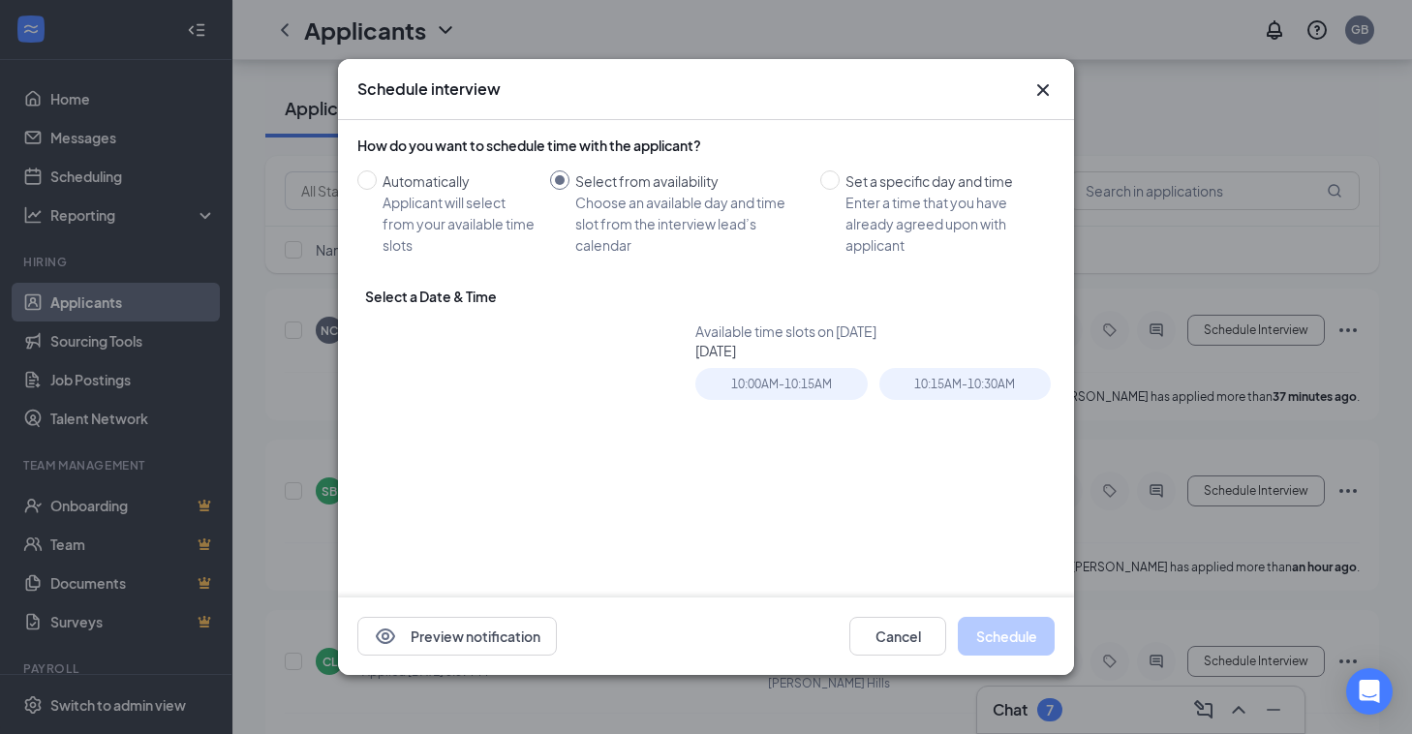
type input "[DATE]"
click at [892, 638] on button "Cancel" at bounding box center [897, 636] width 97 height 39
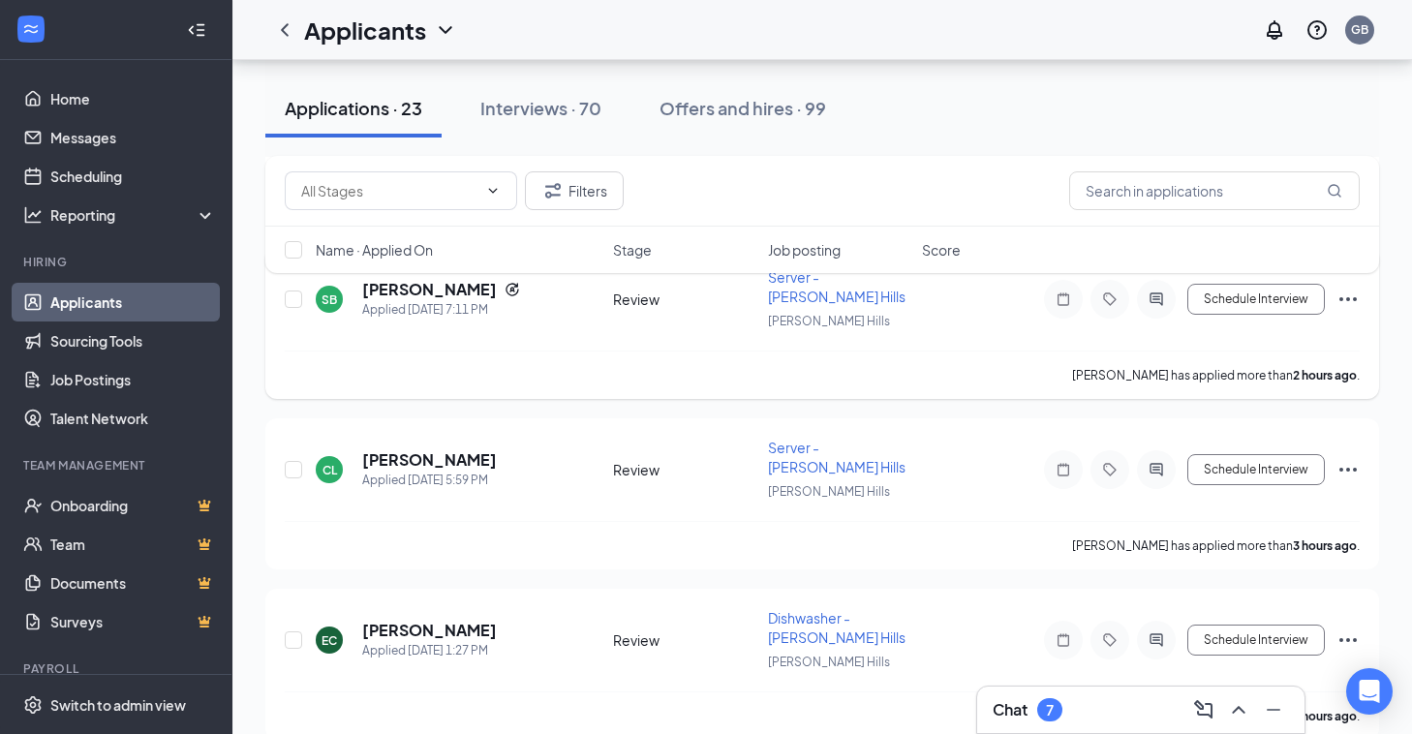
scroll to position [0, 0]
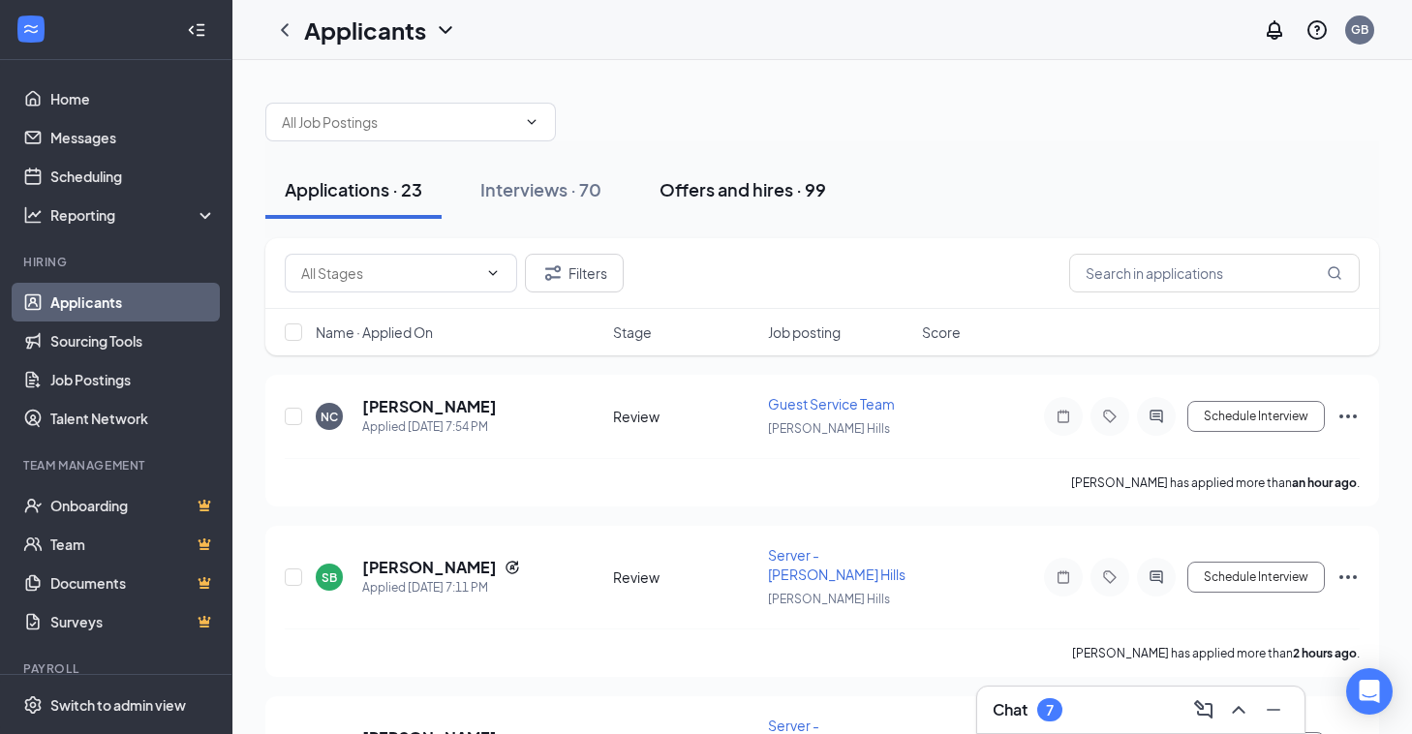
click at [702, 192] on div "Offers and hires · 99" at bounding box center [742, 189] width 167 height 24
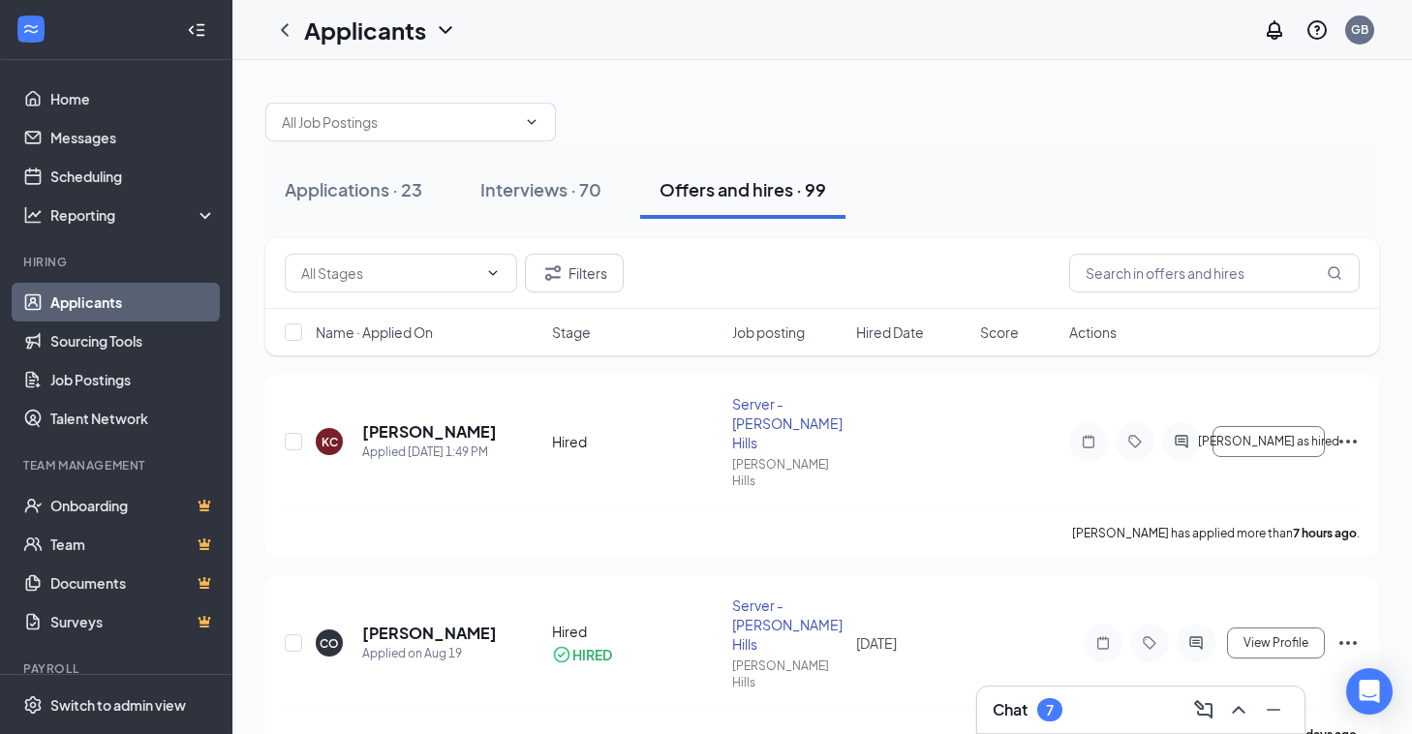
click at [575, 219] on div "Applications · 23 Interviews · 70 Offers and hires · 99" at bounding box center [821, 189] width 1113 height 97
click at [567, 200] on div "Interviews · 70" at bounding box center [540, 189] width 121 height 24
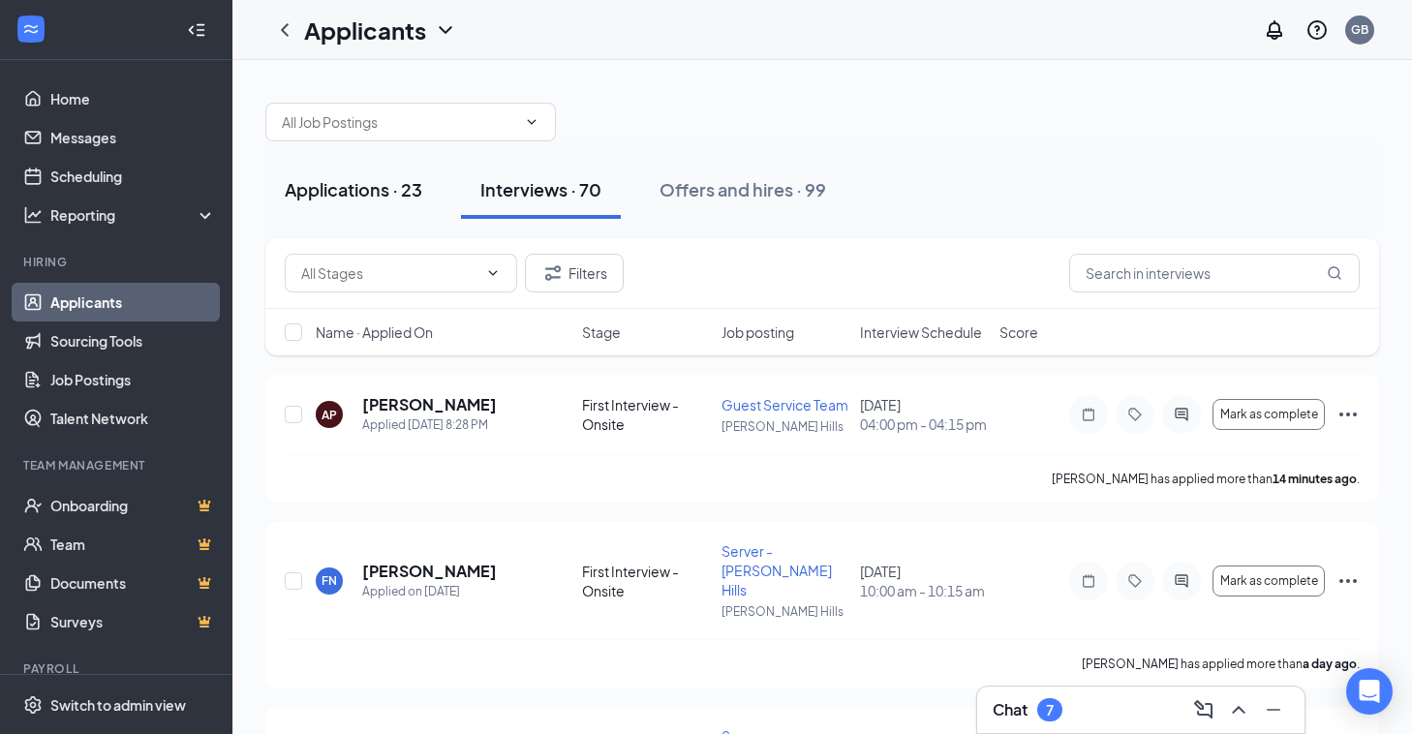
click at [376, 193] on div "Applications · 23" at bounding box center [353, 189] width 137 height 24
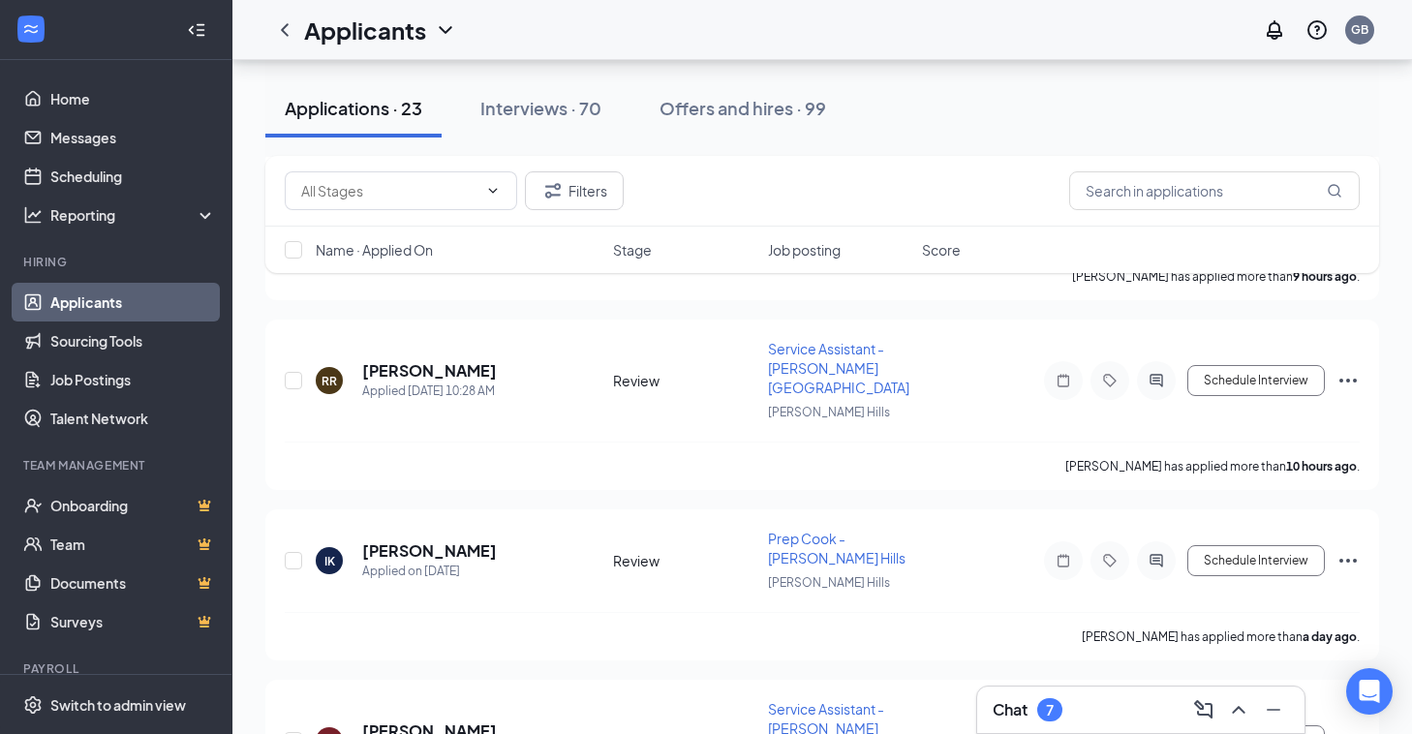
scroll to position [917, 0]
